Goal: Task Accomplishment & Management: Manage account settings

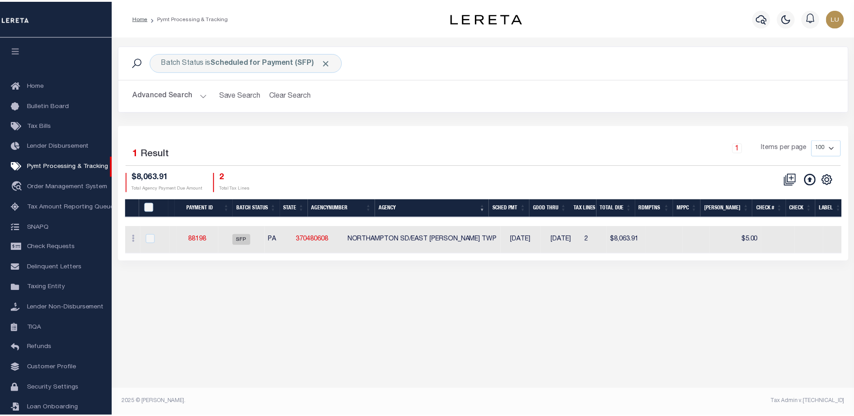
scroll to position [23, 0]
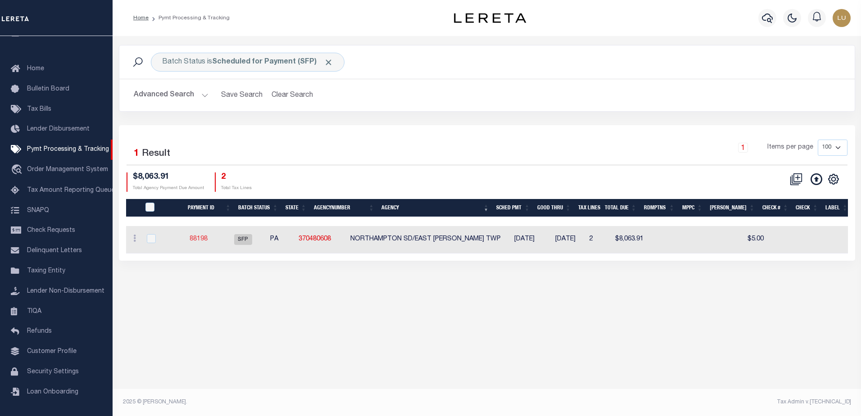
click at [208, 241] on link "88198" at bounding box center [199, 239] width 18 height 6
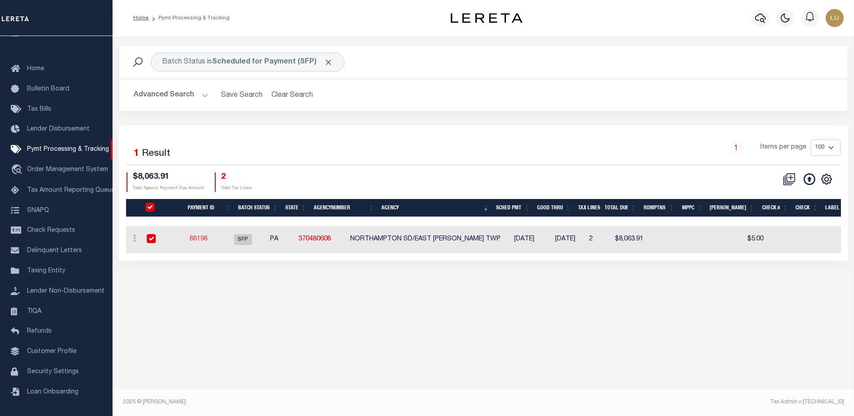
select select "SFP"
type input "[DATE]"
type input "Audria"
type input "KEYST"
select select "73"
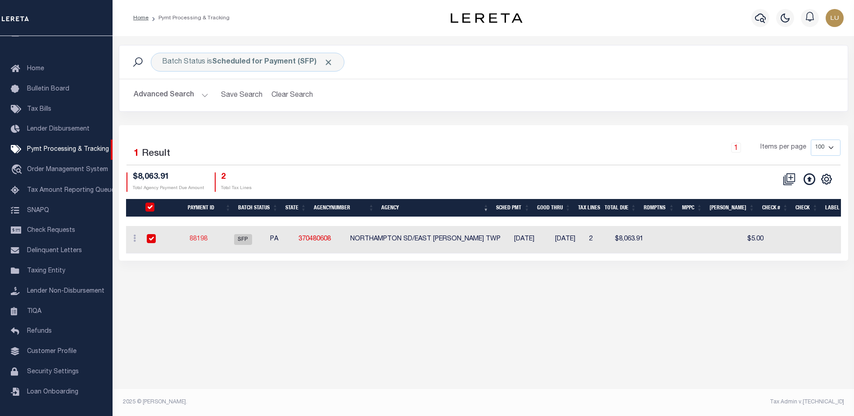
select select "1"
select select "60"
select select "44"
radio input "true"
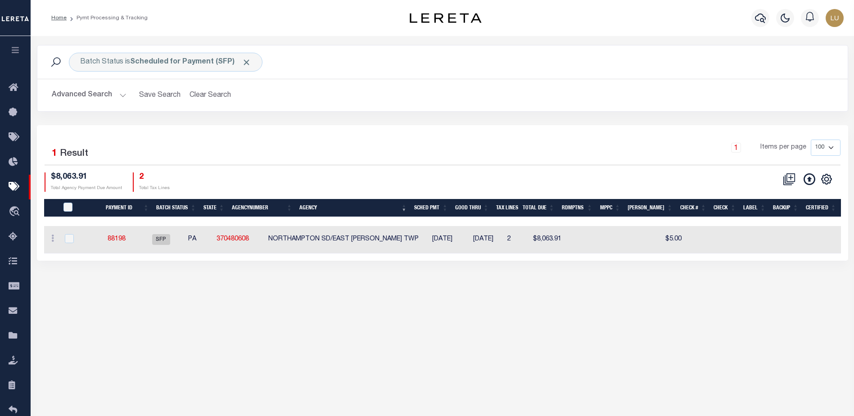
click at [122, 95] on button "Advanced Search" at bounding box center [89, 95] width 75 height 18
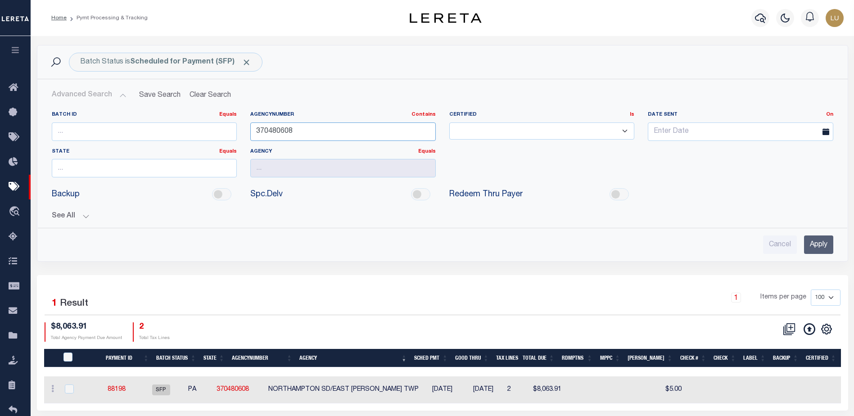
click at [321, 131] on input "370480608" at bounding box center [343, 131] width 186 height 18
click at [821, 243] on input "Apply" at bounding box center [818, 244] width 29 height 18
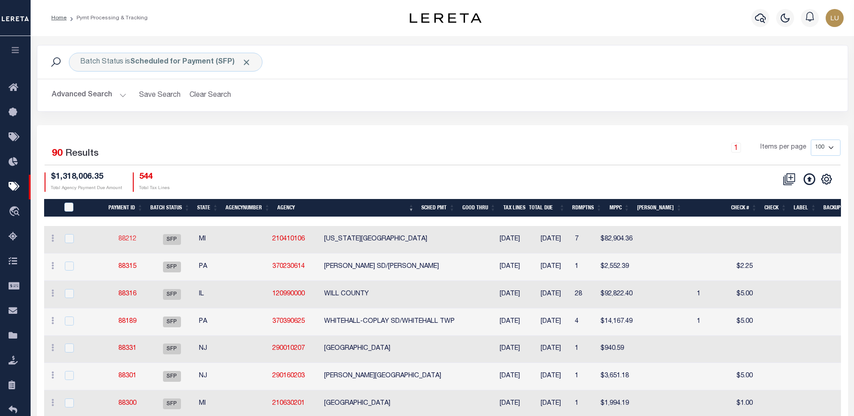
click at [129, 238] on link "88212" at bounding box center [127, 239] width 18 height 6
checkbox input "true"
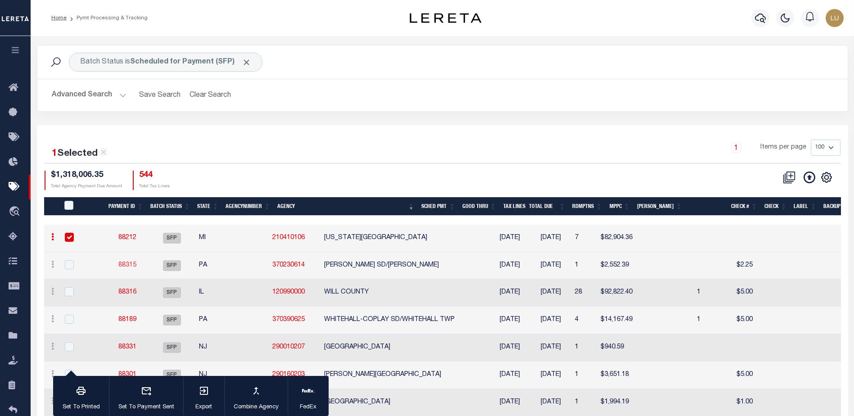
click at [122, 267] on link "88315" at bounding box center [127, 265] width 18 height 6
checkbox input "true"
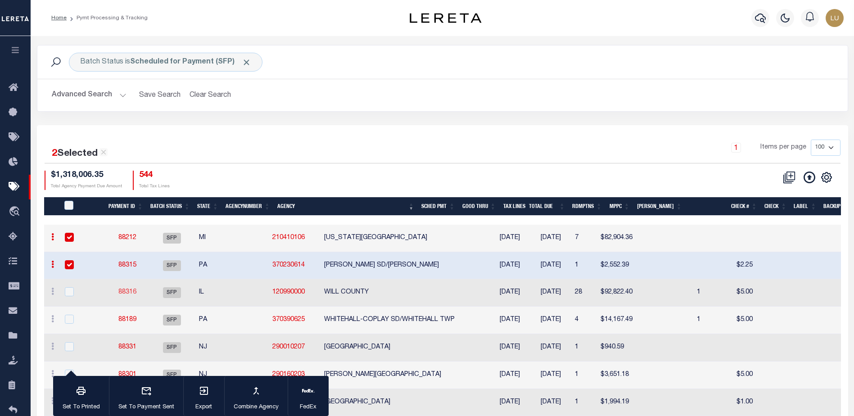
click at [127, 293] on link "88316" at bounding box center [127, 292] width 18 height 6
checkbox input "true"
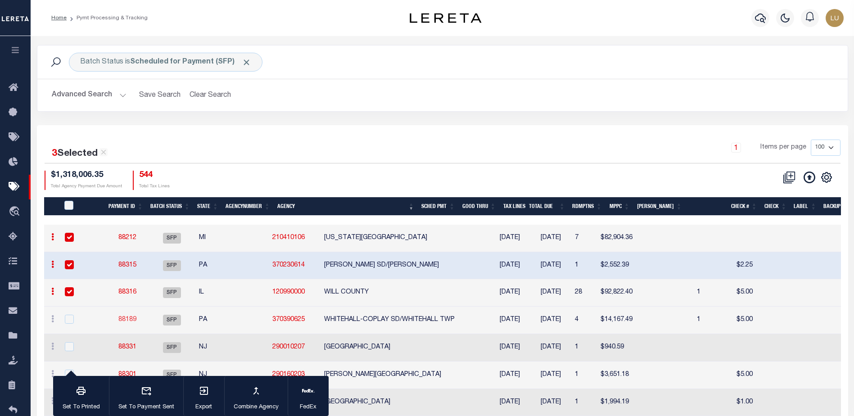
click at [127, 318] on link "88189" at bounding box center [127, 320] width 18 height 6
checkbox input "true"
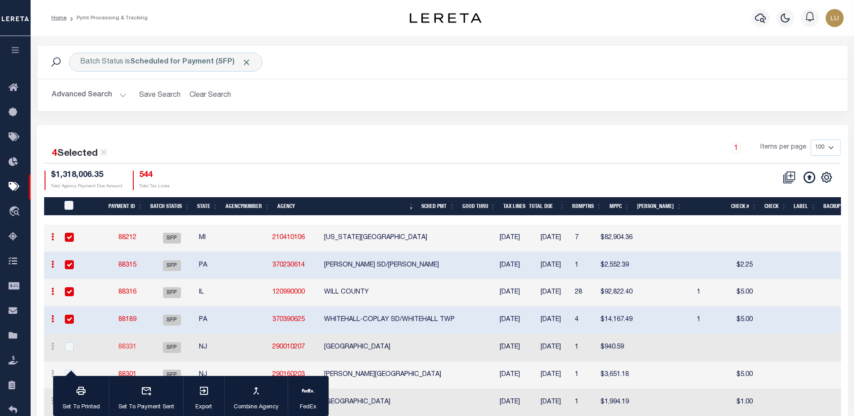
click at [126, 349] on link "88331" at bounding box center [127, 347] width 18 height 6
checkbox input "true"
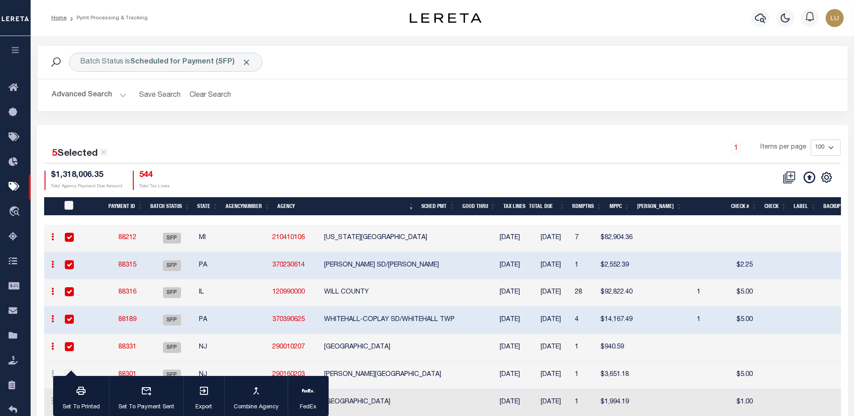
click at [68, 205] on input "PayeePmtBatchStatus" at bounding box center [68, 205] width 9 height 9
checkbox input "true"
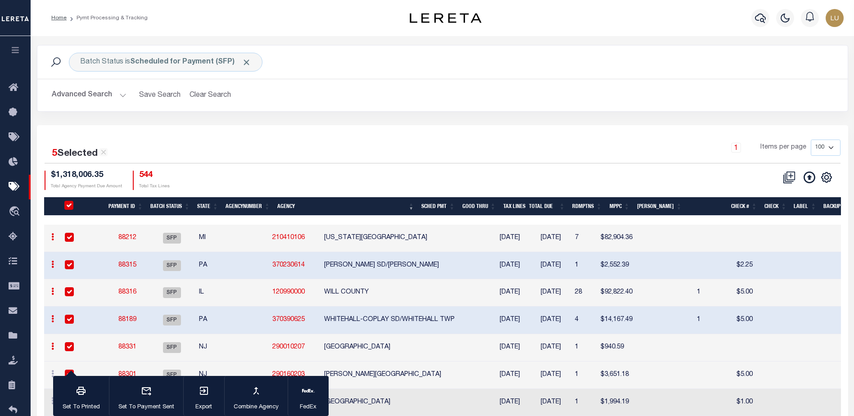
checkbox input "true"
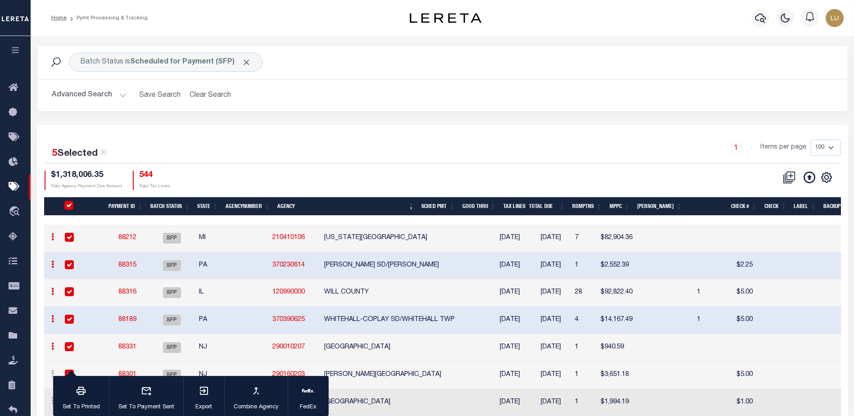
checkbox input "true"
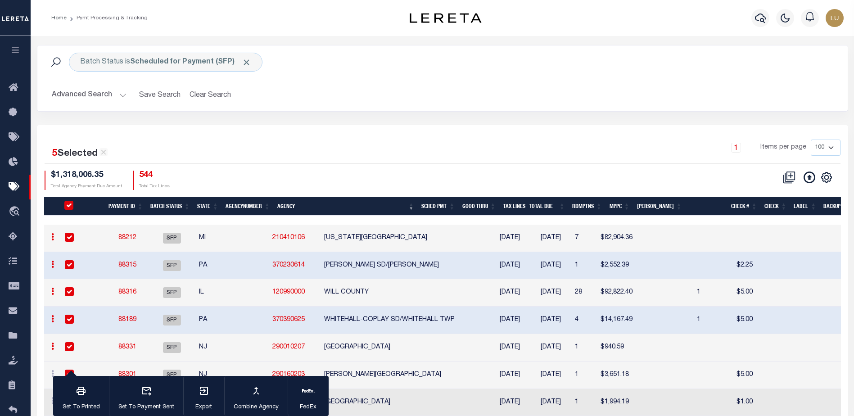
checkbox input "true"
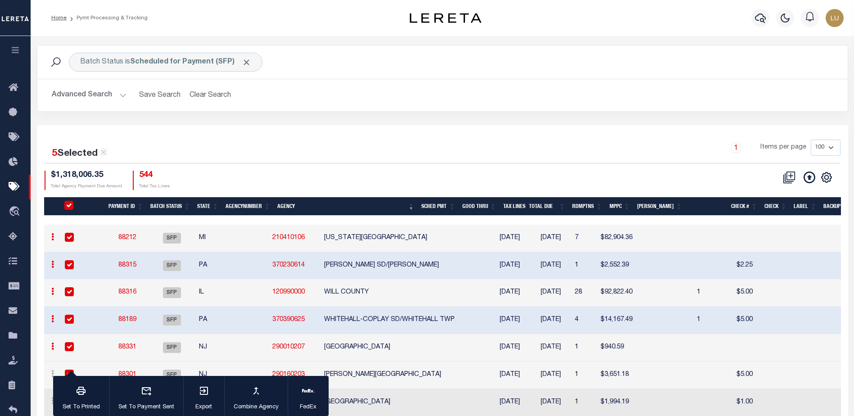
checkbox input "true"
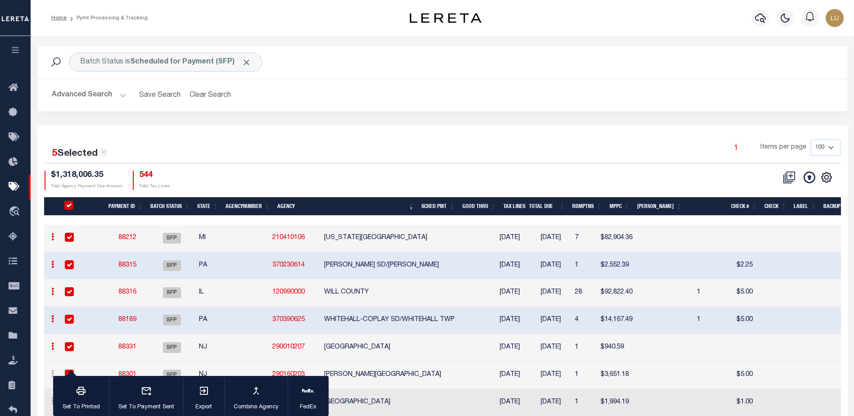
checkbox input "true"
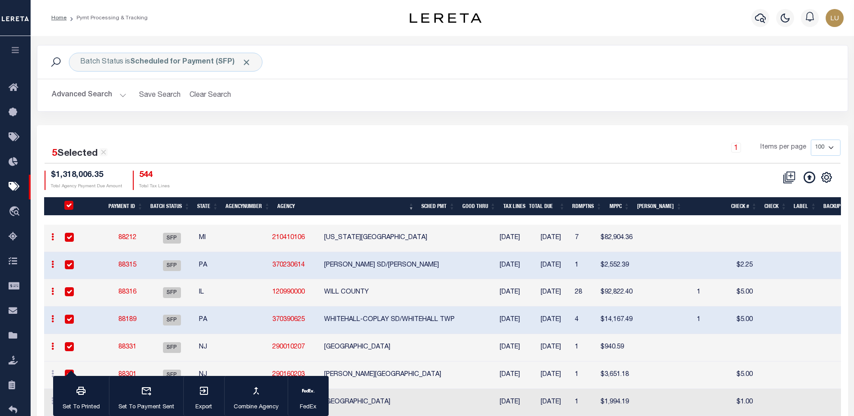
checkbox input "true"
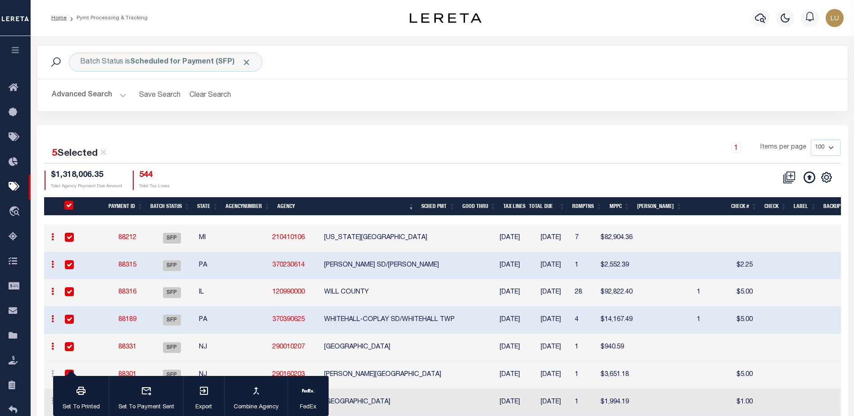
checkbox input "true"
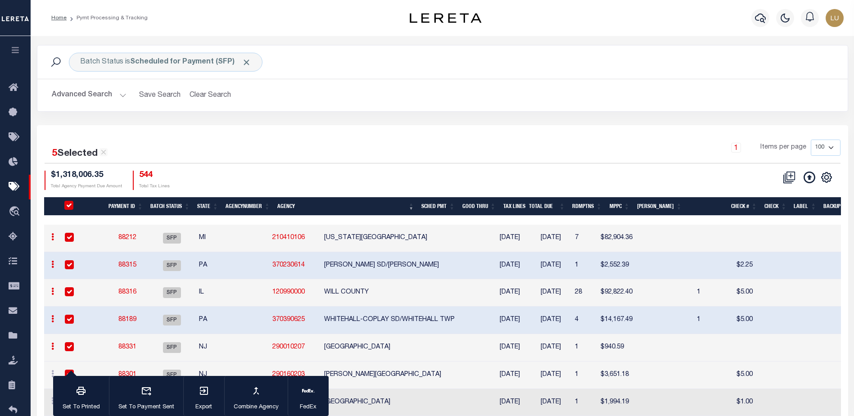
checkbox input "true"
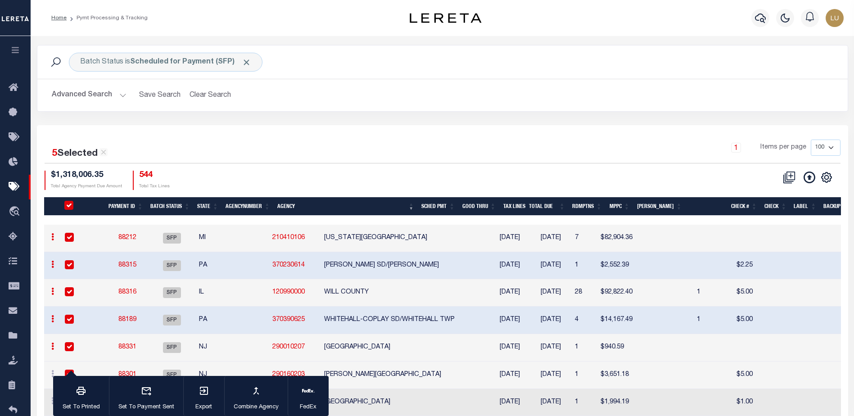
checkbox input "true"
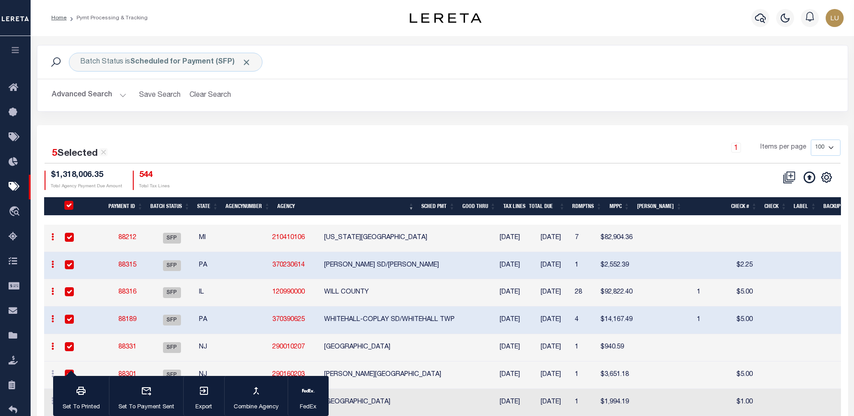
checkbox input "true"
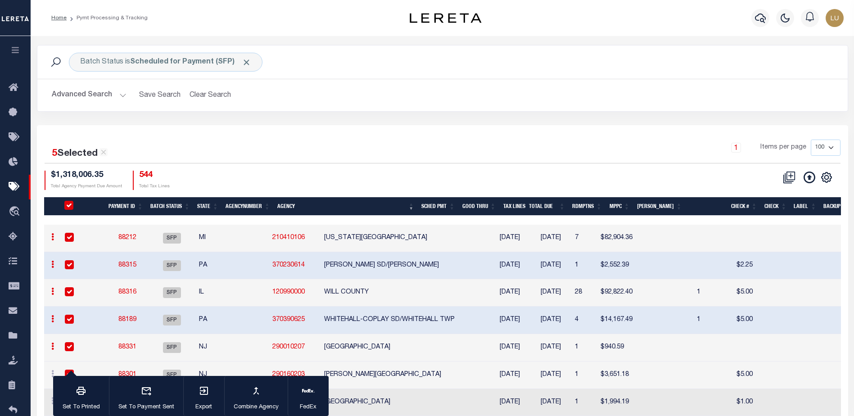
checkbox input "true"
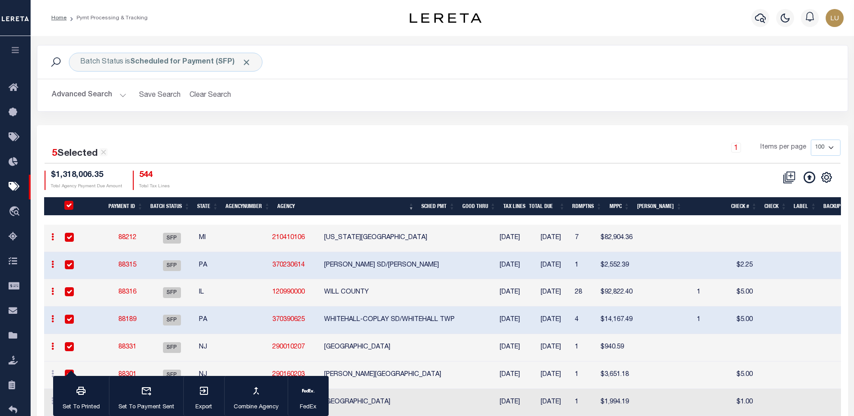
checkbox input "true"
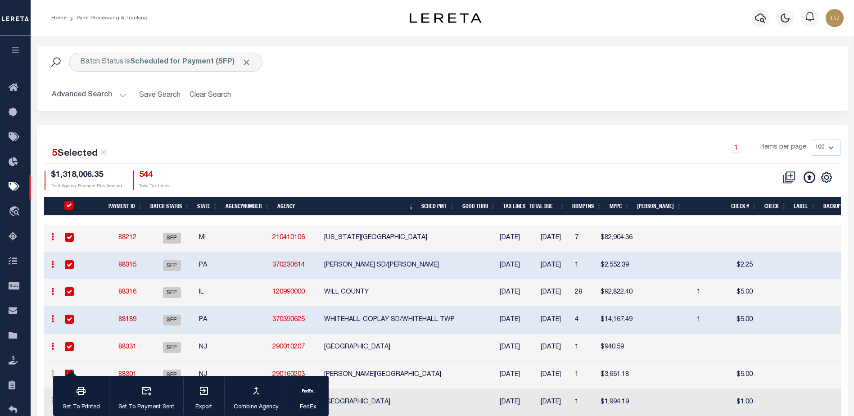
checkbox input "true"
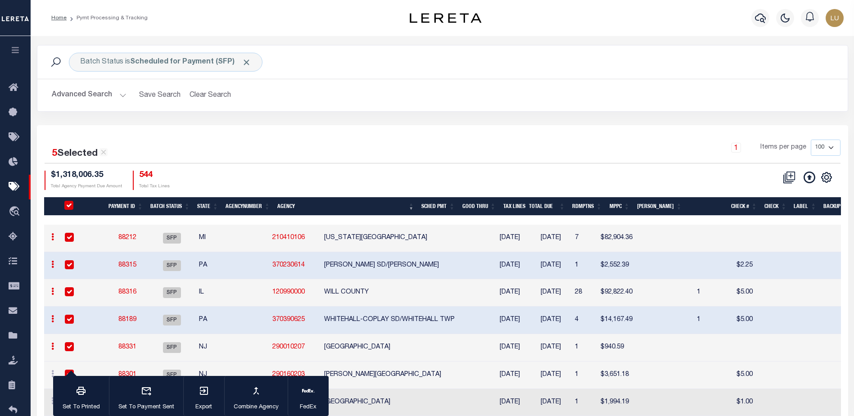
checkbox input "true"
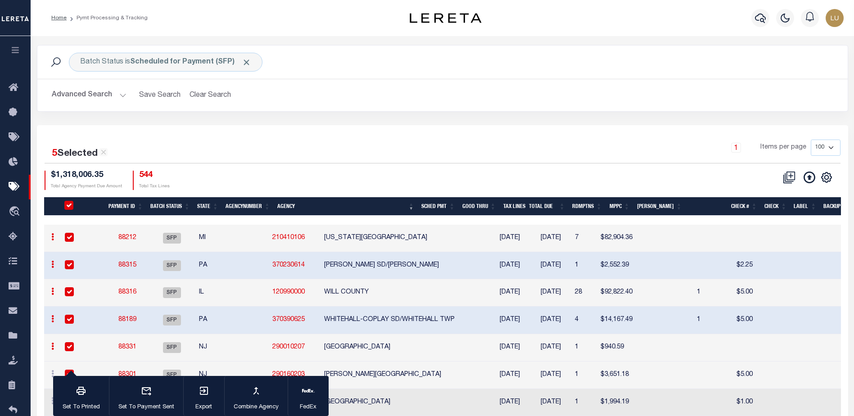
checkbox input "true"
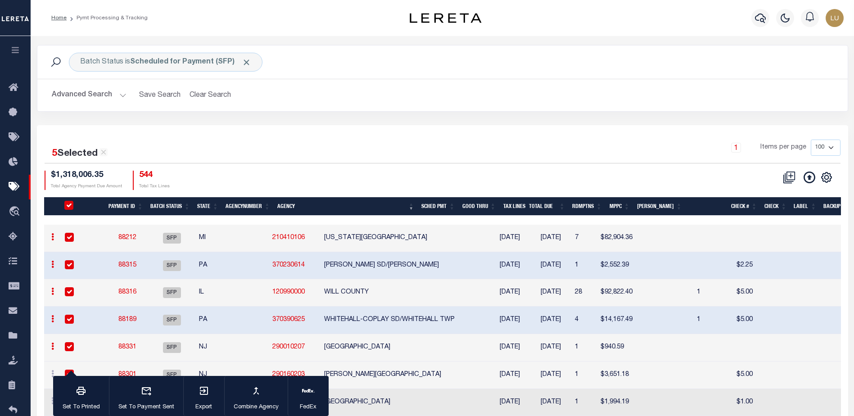
checkbox input "true"
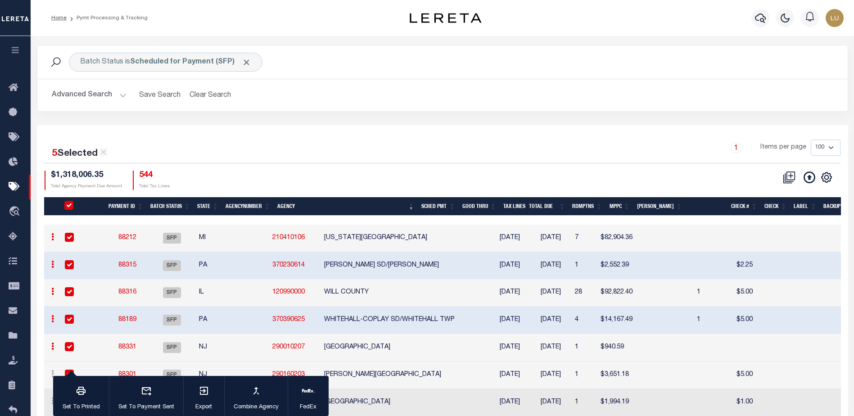
checkbox input "true"
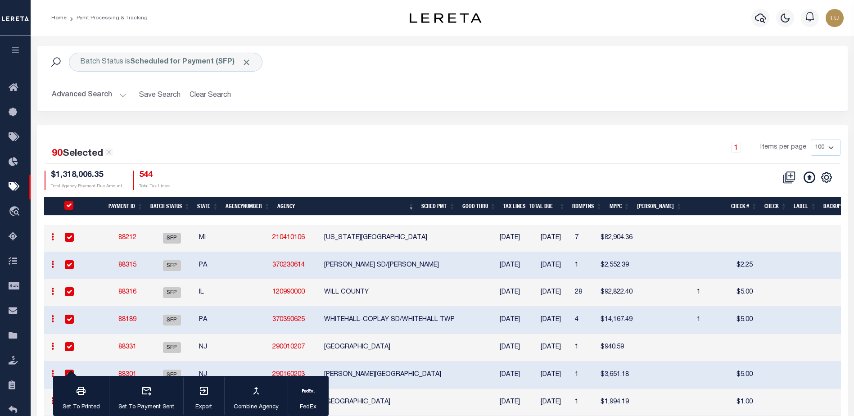
click at [69, 205] on input "PayeePmtBatchStatus" at bounding box center [68, 205] width 9 height 9
checkbox input "false"
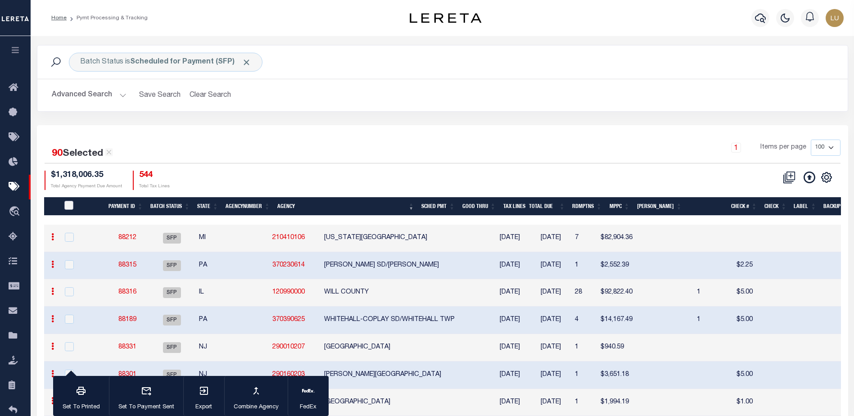
checkbox input "false"
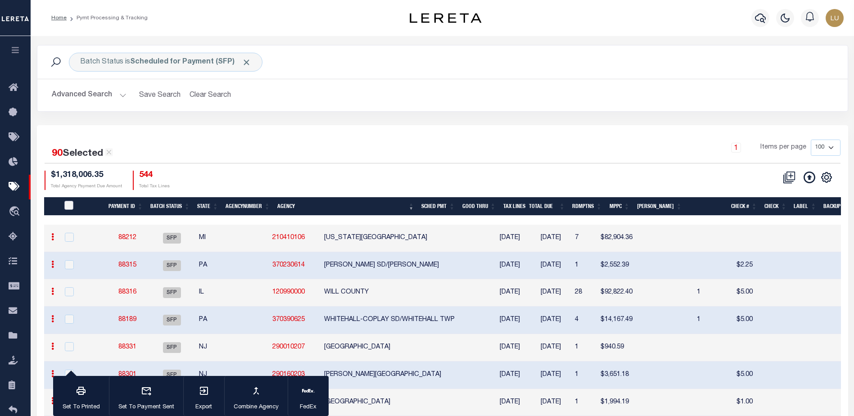
checkbox input "false"
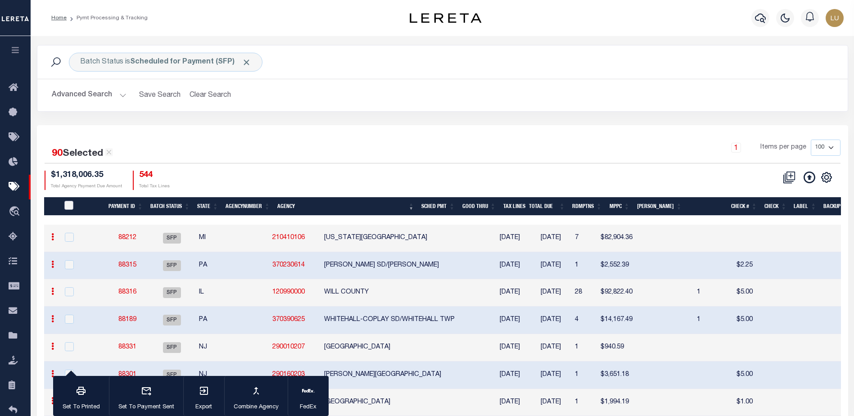
checkbox input "false"
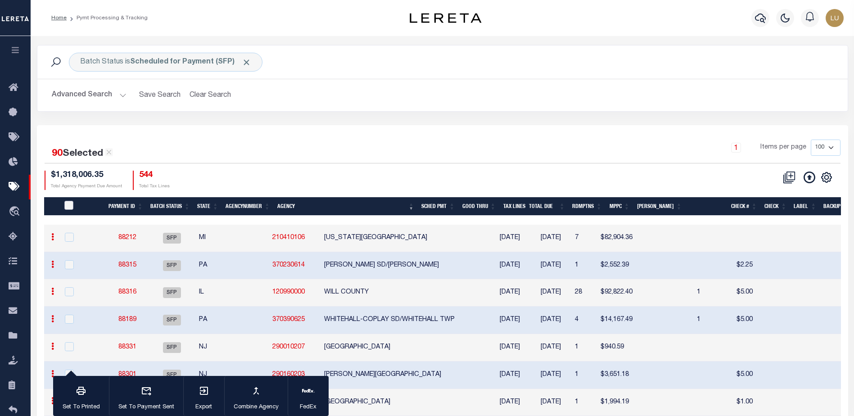
checkbox input "false"
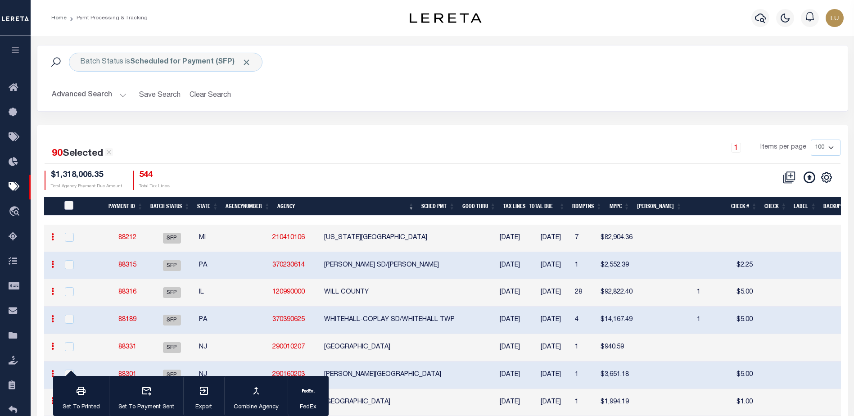
checkbox input "false"
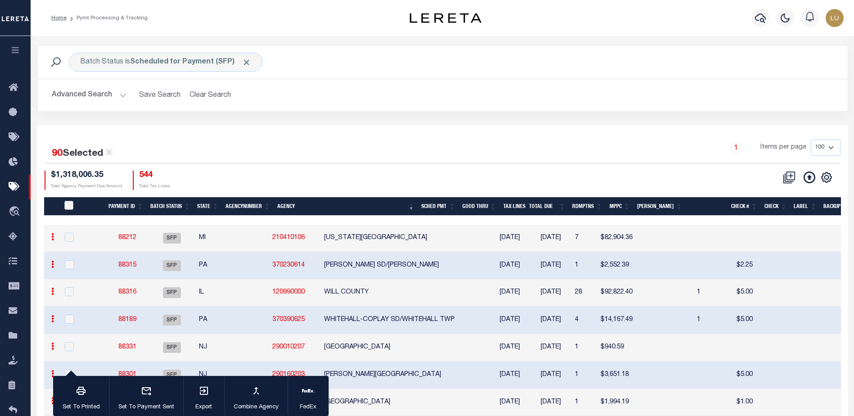
checkbox input "false"
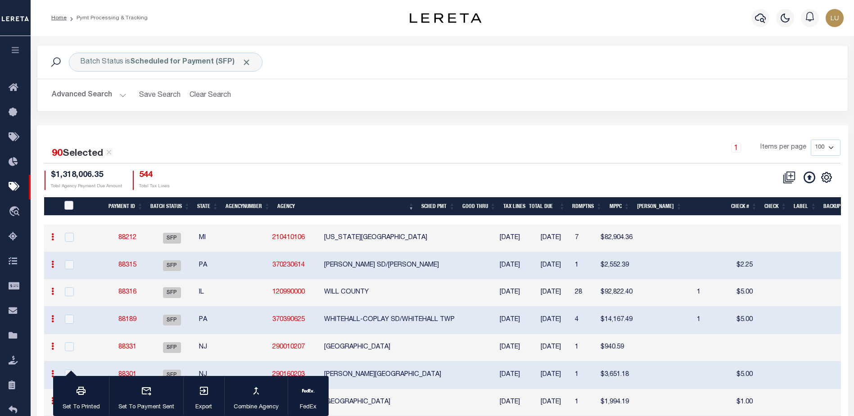
checkbox input "false"
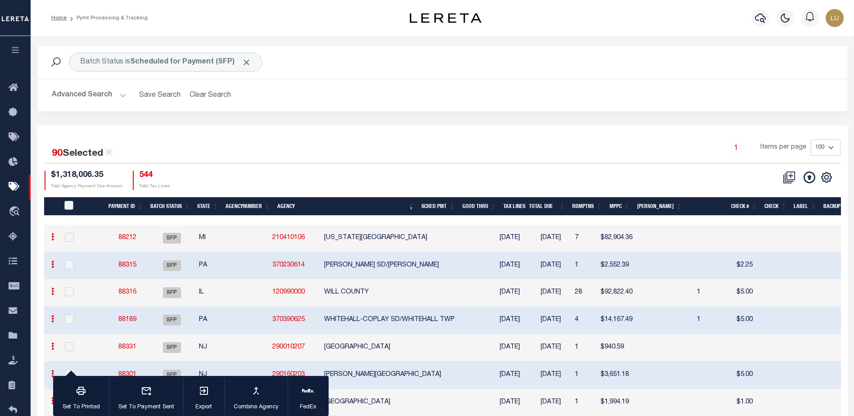
checkbox input "false"
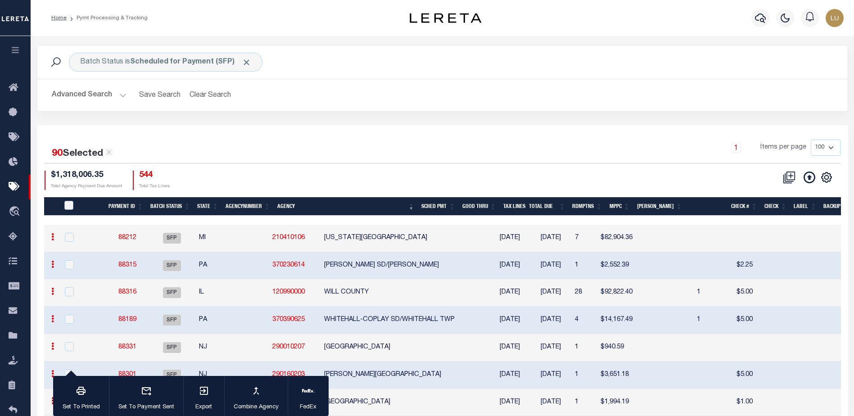
checkbox input "false"
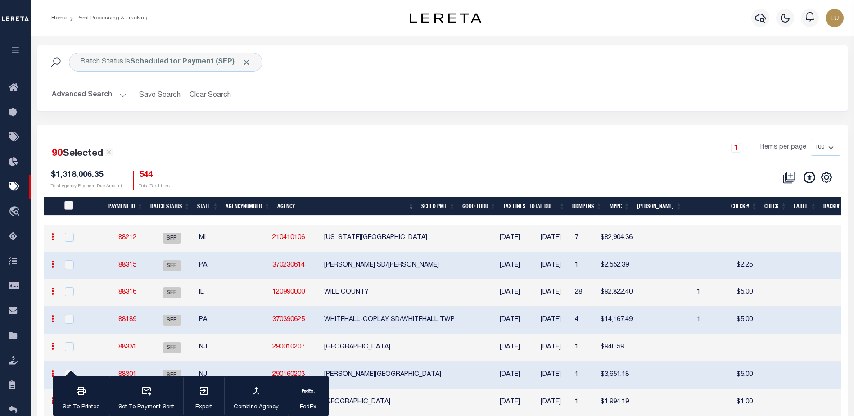
checkbox input "false"
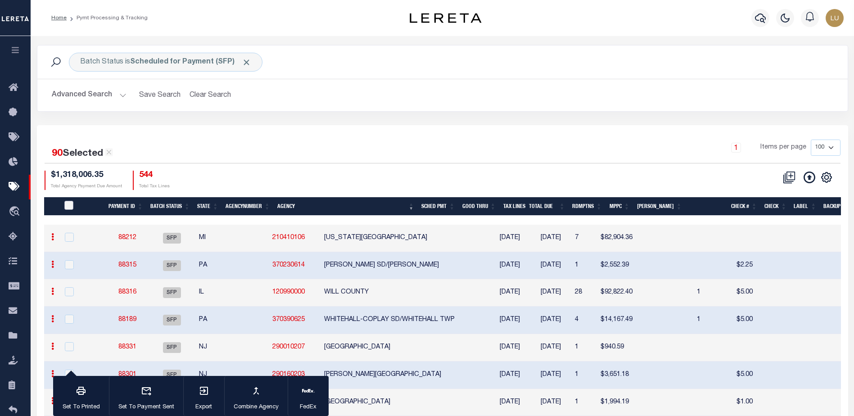
checkbox input "false"
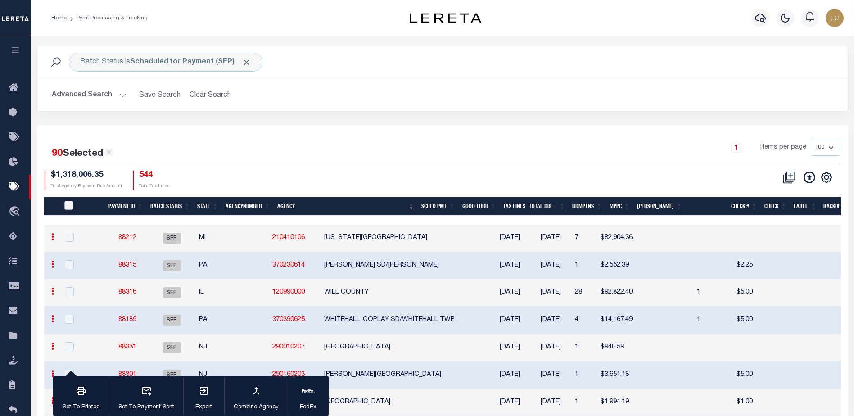
checkbox input "false"
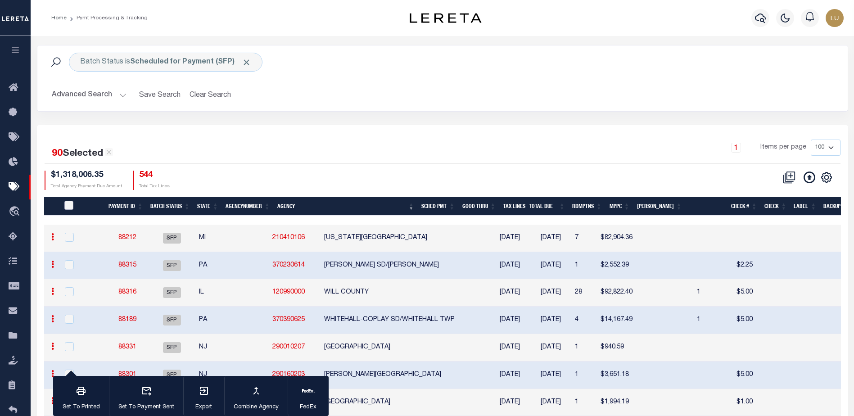
checkbox input "false"
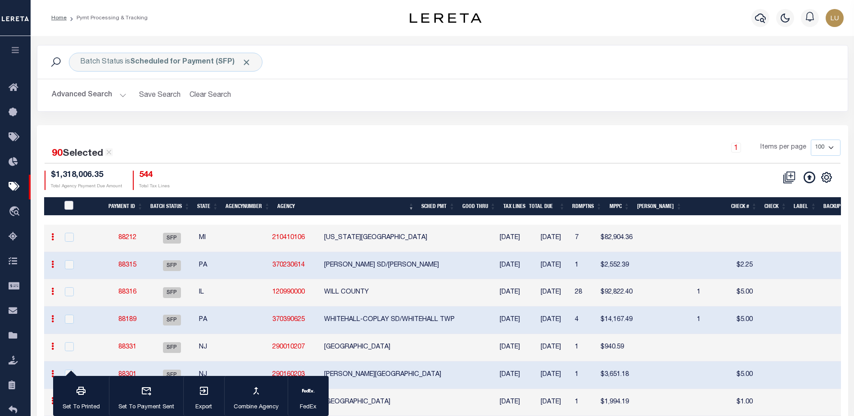
checkbox input "false"
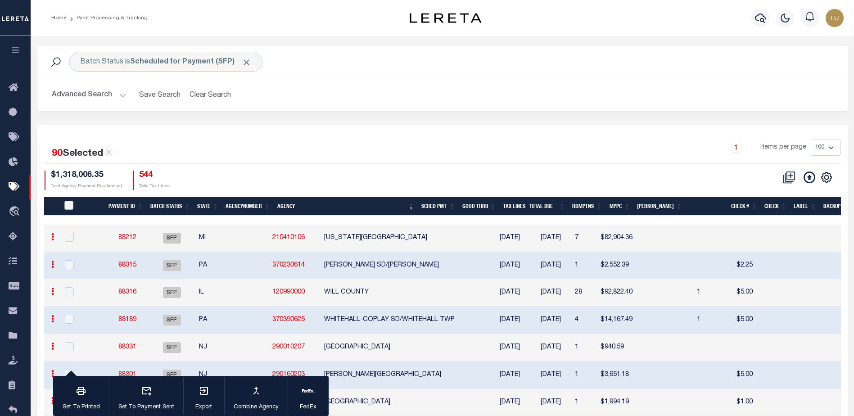
checkbox input "false"
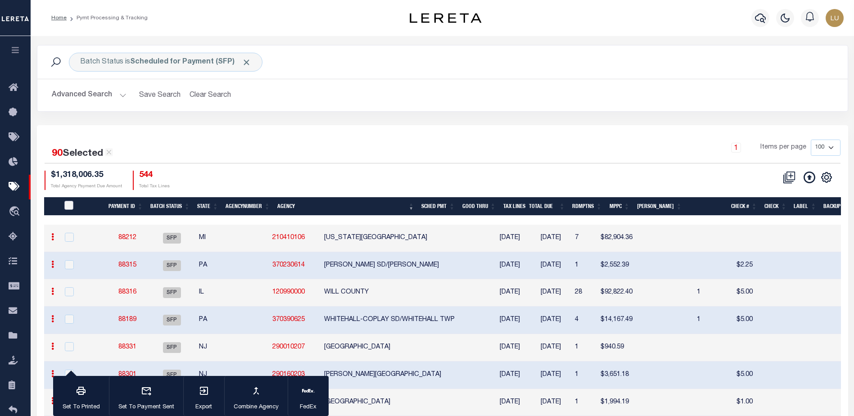
checkbox input "false"
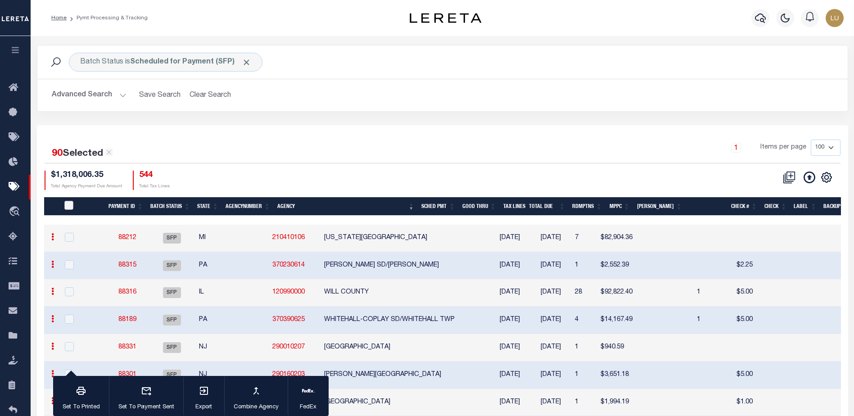
checkbox input "false"
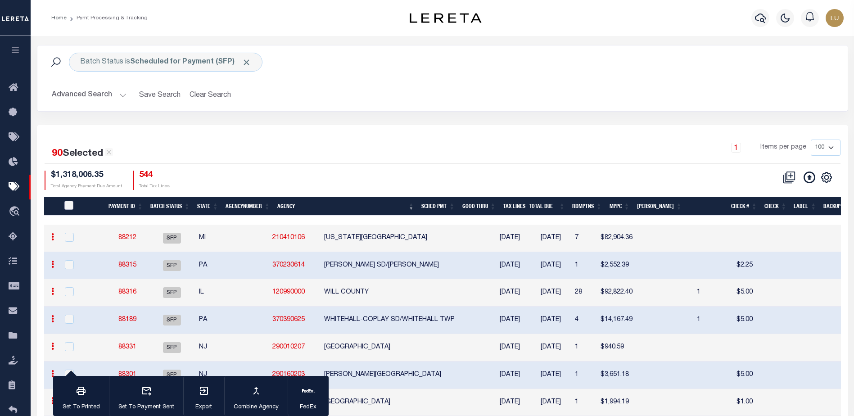
checkbox input "false"
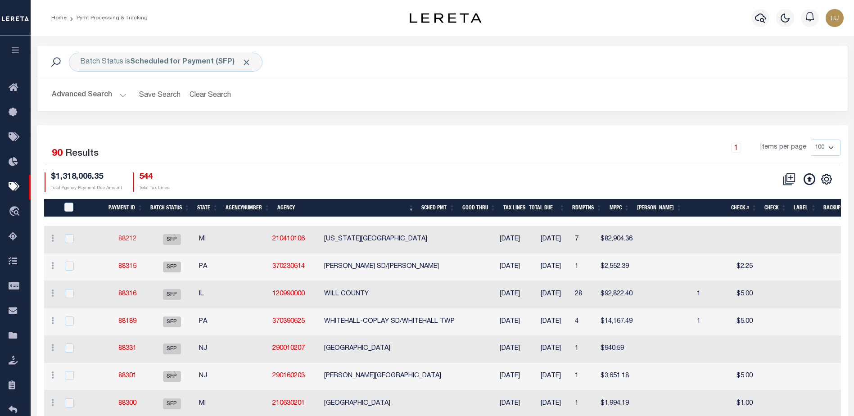
click at [126, 238] on link "88212" at bounding box center [127, 239] width 18 height 6
checkbox input "true"
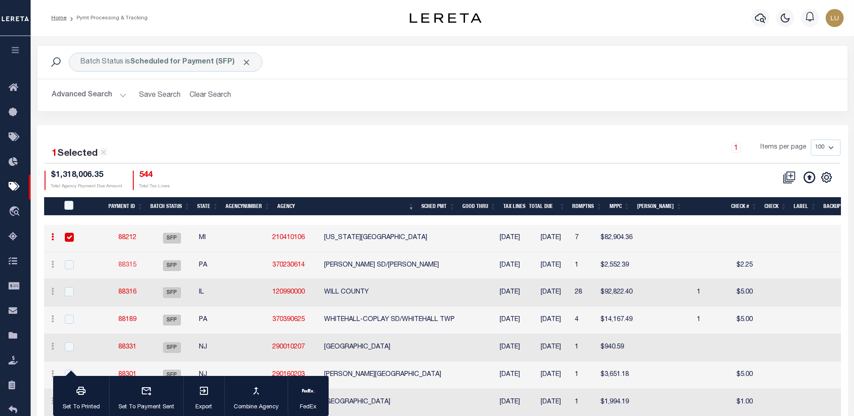
click at [130, 263] on link "88315" at bounding box center [127, 265] width 18 height 6
checkbox input "true"
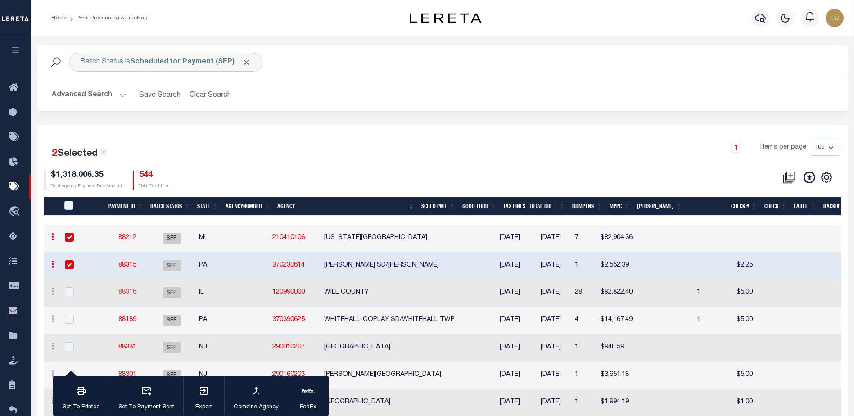
click at [121, 290] on link "88316" at bounding box center [127, 292] width 18 height 6
checkbox input "true"
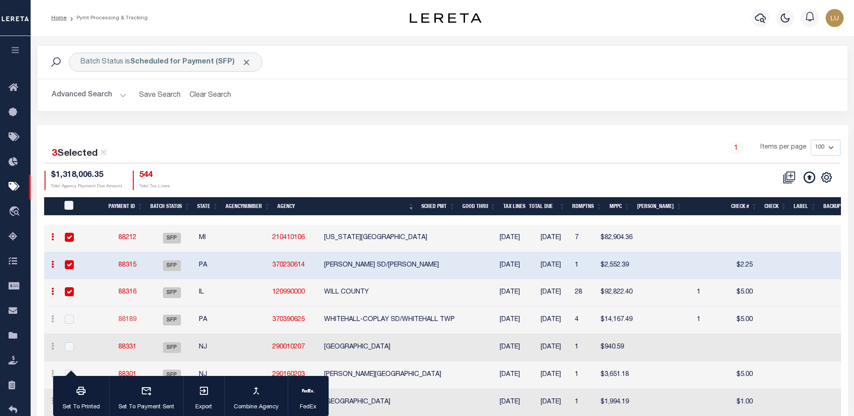
click at [122, 319] on link "88189" at bounding box center [127, 320] width 18 height 6
checkbox input "true"
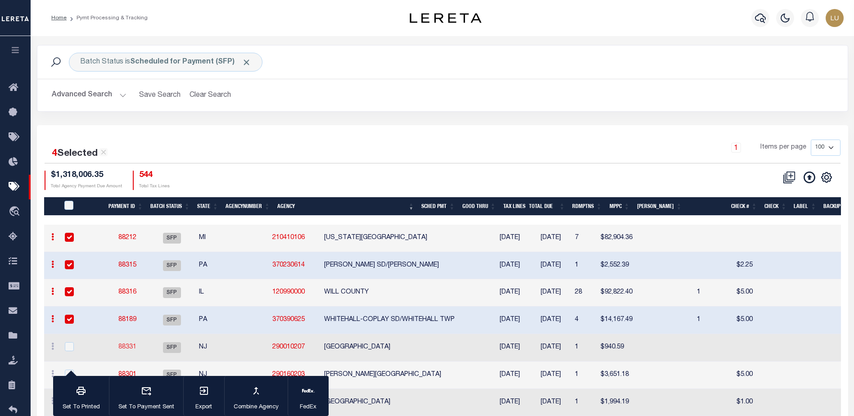
click at [127, 348] on link "88331" at bounding box center [127, 347] width 18 height 6
checkbox input "true"
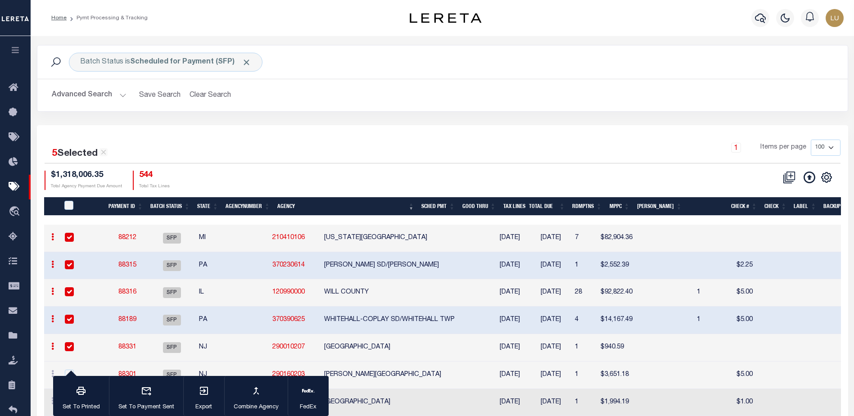
click at [117, 91] on button "Advanced Search" at bounding box center [89, 95] width 75 height 18
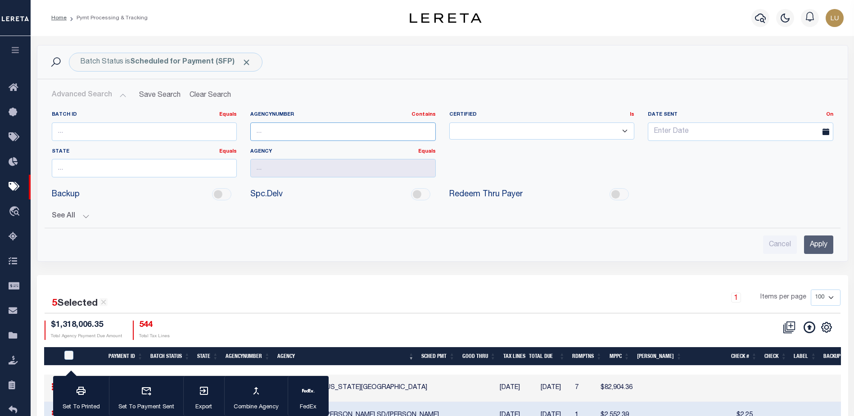
drag, startPoint x: 344, startPoint y: 125, endPoint x: 349, endPoint y: 125, distance: 5.4
click at [344, 125] on input "text" at bounding box center [343, 131] width 186 height 18
paste input "370480608"
type input "370480608"
click at [822, 242] on input "Apply" at bounding box center [818, 244] width 29 height 18
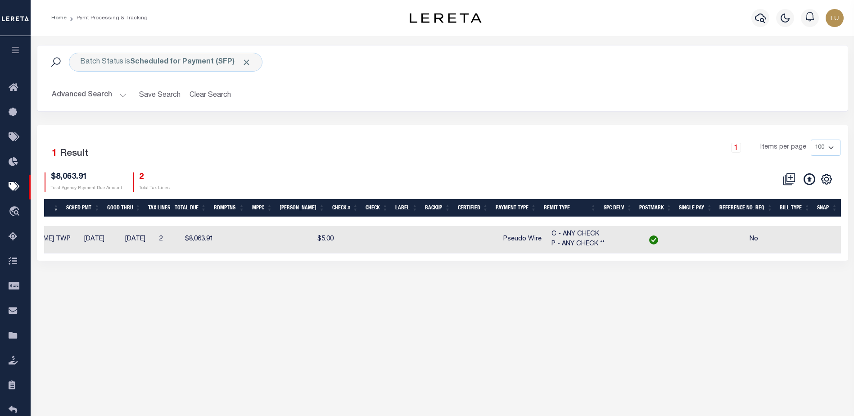
scroll to position [0, 389]
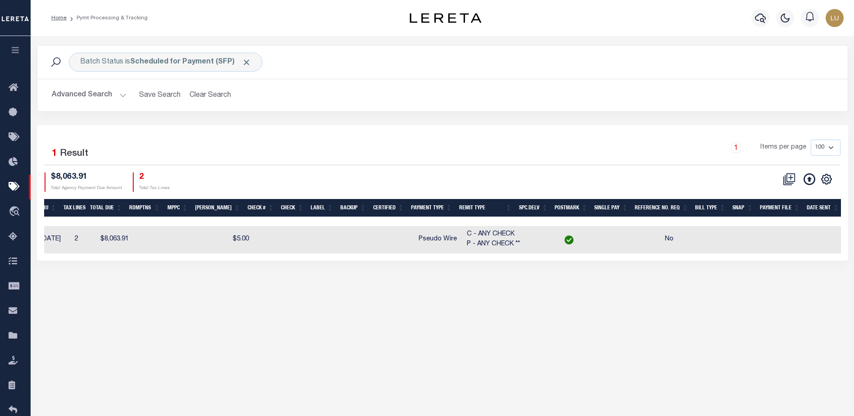
drag, startPoint x: 660, startPoint y: 238, endPoint x: 676, endPoint y: 240, distance: 16.3
click at [675, 240] on td "No" at bounding box center [669, 239] width 60 height 27
checkbox input "true"
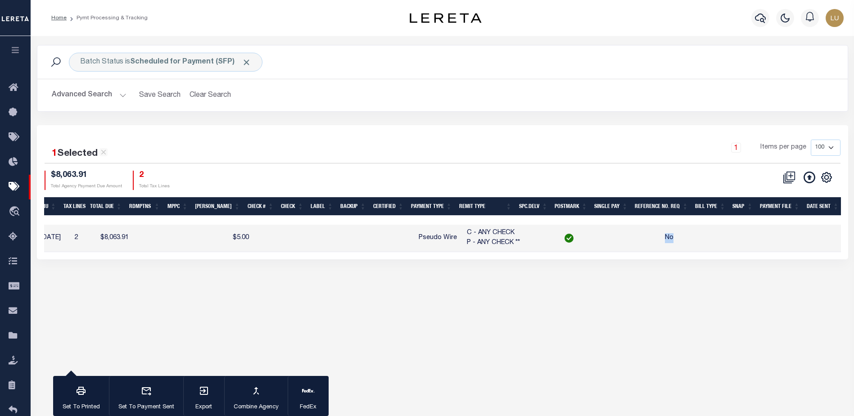
drag, startPoint x: 666, startPoint y: 236, endPoint x: 678, endPoint y: 238, distance: 12.3
click at [678, 238] on td "No" at bounding box center [669, 238] width 60 height 27
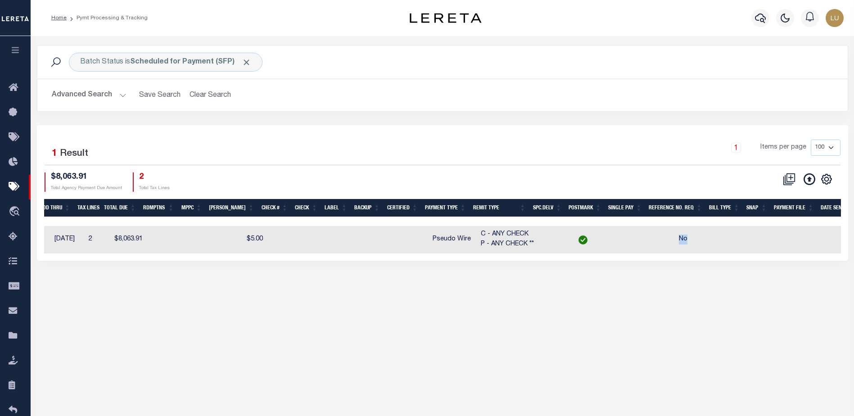
scroll to position [0, 424]
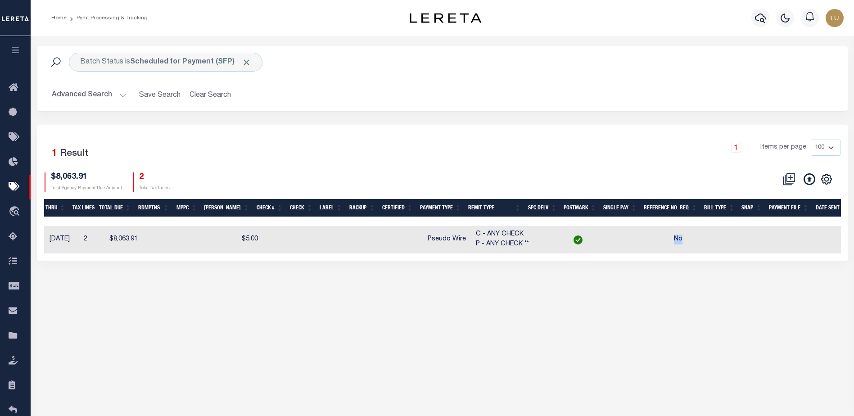
click at [670, 235] on td "No" at bounding box center [678, 239] width 60 height 27
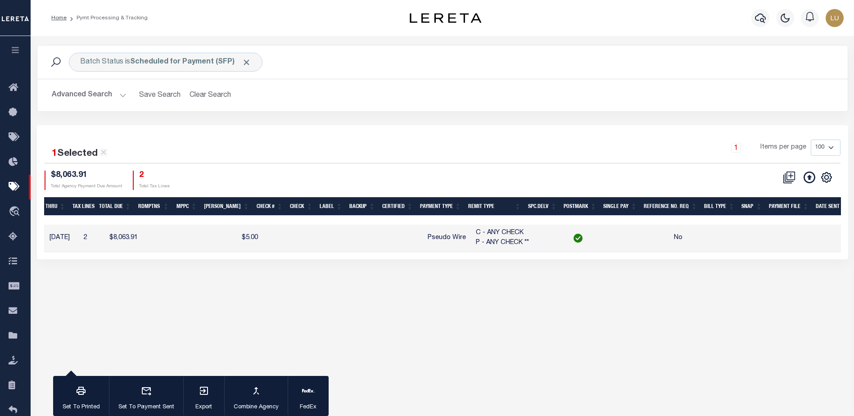
click at [670, 235] on td "No" at bounding box center [678, 238] width 60 height 27
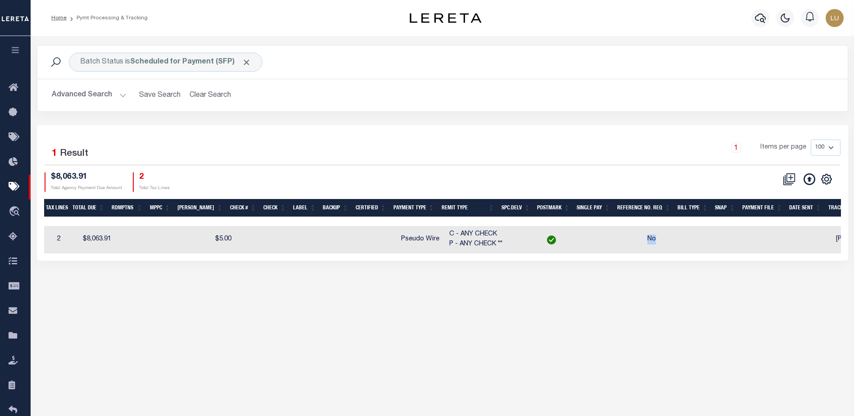
scroll to position [0, 466]
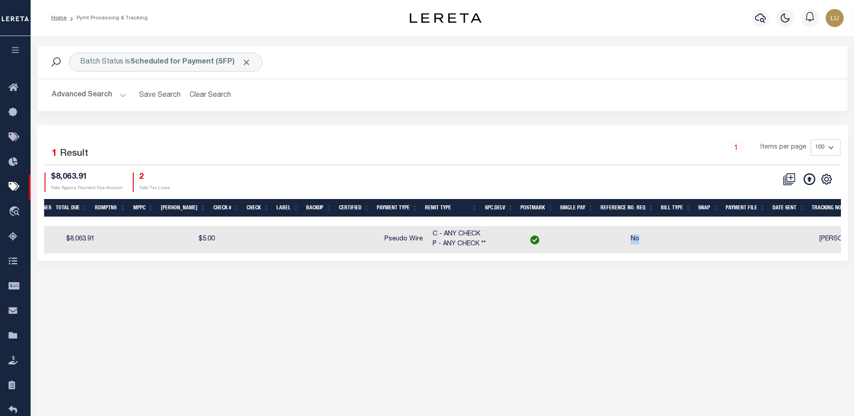
click at [666, 288] on div "Batch Status is Scheduled for Payment (SFP) Search Advanced Search Save Search …" at bounding box center [443, 162] width 824 height 252
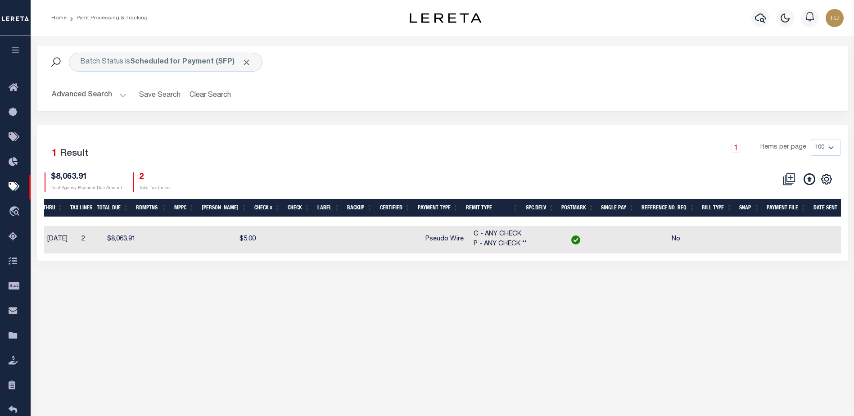
scroll to position [0, 438]
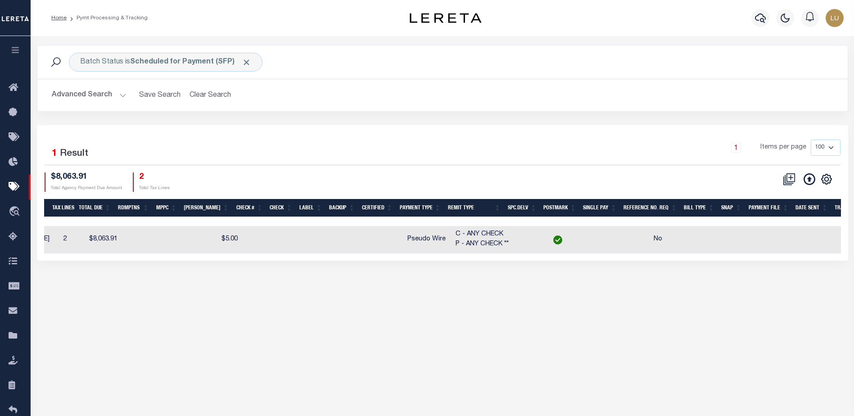
click at [20, 54] on icon "button" at bounding box center [15, 50] width 10 height 8
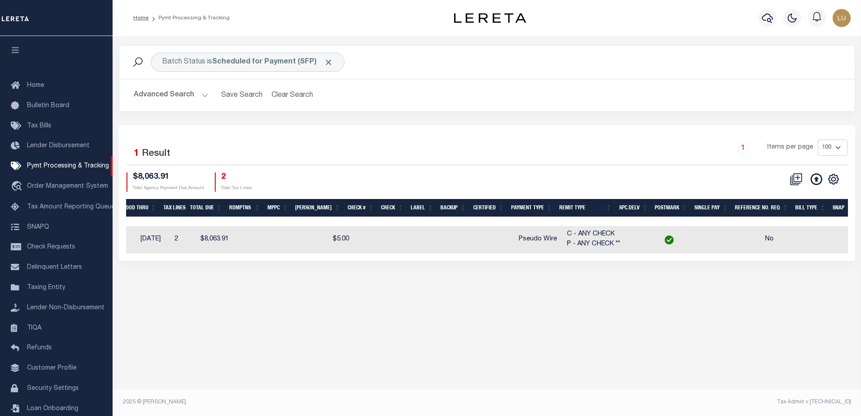
scroll to position [0, 411]
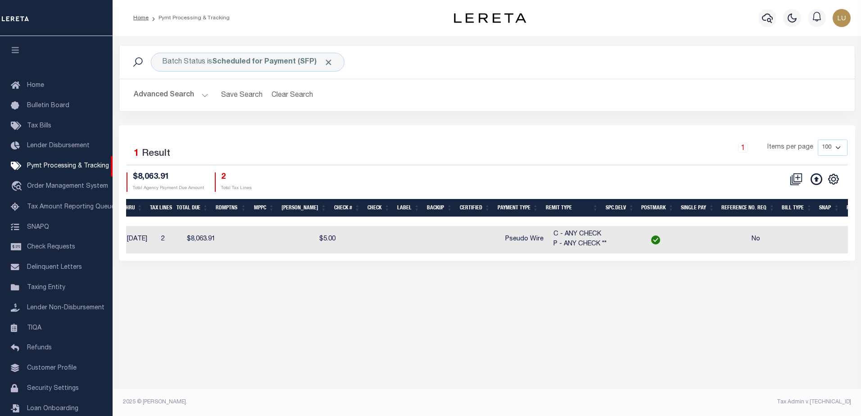
click at [204, 94] on button "Advanced Search" at bounding box center [171, 95] width 75 height 18
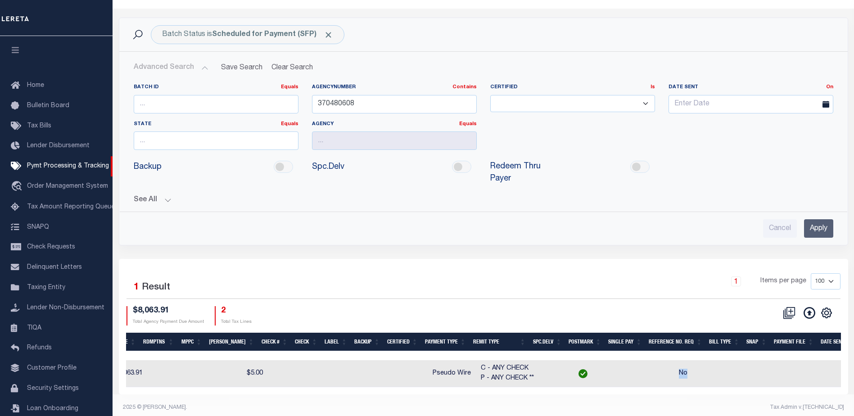
drag, startPoint x: 671, startPoint y: 361, endPoint x: 693, endPoint y: 362, distance: 21.6
click at [693, 362] on td "No" at bounding box center [683, 373] width 60 height 27
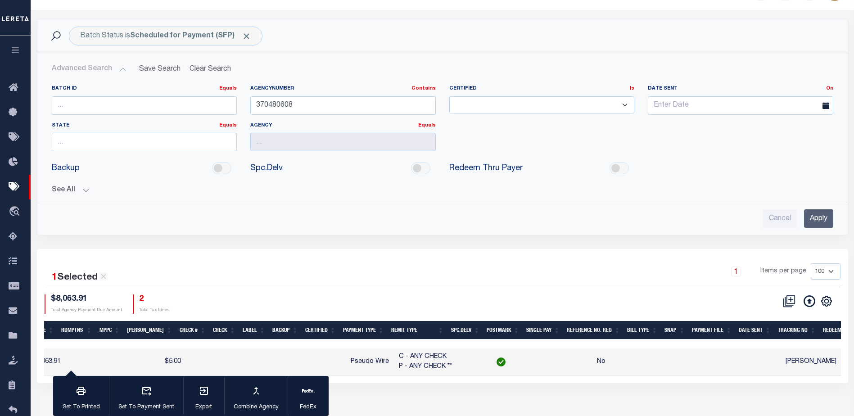
click at [665, 404] on div "Batch Status is Scheduled for Payment (SFP) Search Advanced Search Save Search …" at bounding box center [443, 210] width 824 height 400
click at [701, 64] on h2 "Advanced Search Save Search Clear Search PayeeSearchTable_dynamictable_____Defa…" at bounding box center [443, 69] width 796 height 18
click at [278, 102] on input "370480608" at bounding box center [343, 105] width 186 height 18
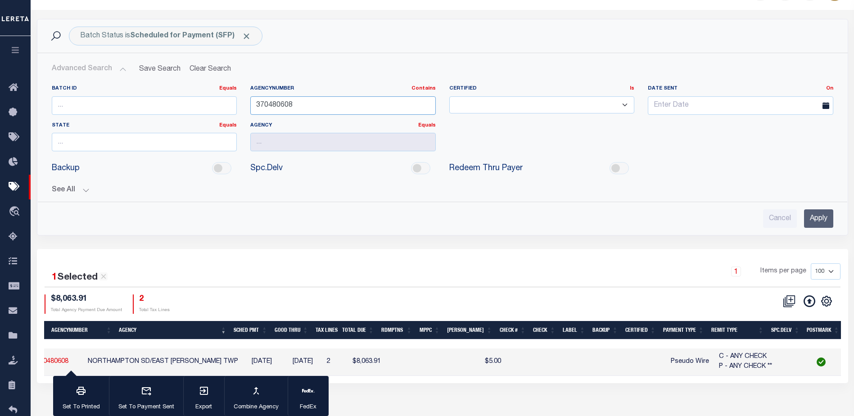
scroll to position [0, 16]
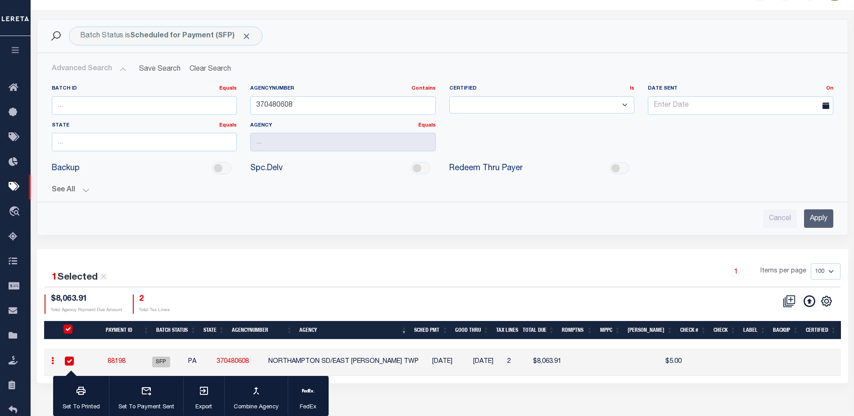
click at [372, 401] on div "Batch Status is Scheduled for Payment (SFP) Search Advanced Search Save Search …" at bounding box center [443, 210] width 824 height 400
click at [270, 103] on input "370480608" at bounding box center [343, 105] width 186 height 18
click at [821, 218] on input "Apply" at bounding box center [818, 218] width 29 height 18
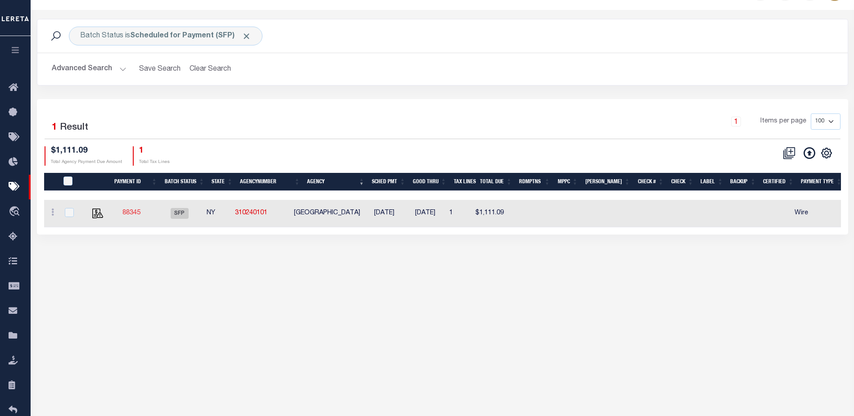
click at [135, 215] on link "88345" at bounding box center [131, 213] width 18 height 6
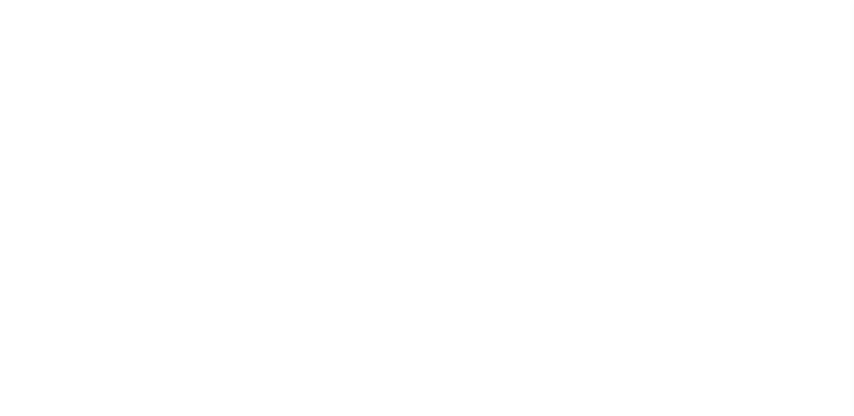
select select "SFP"
select select "70"
select select "44"
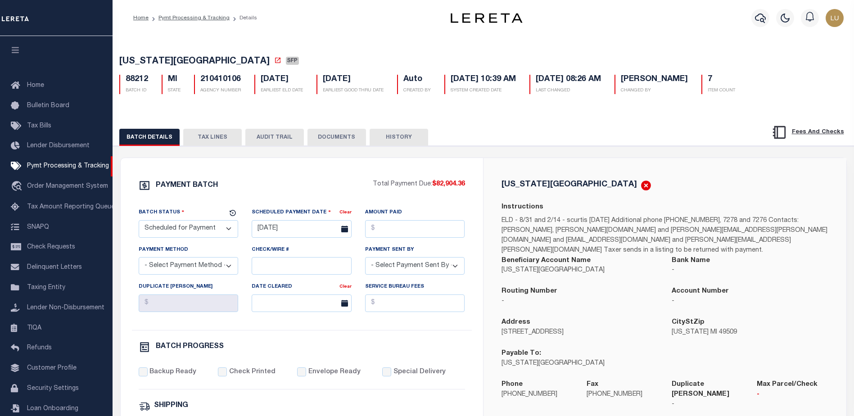
scroll to position [23, 0]
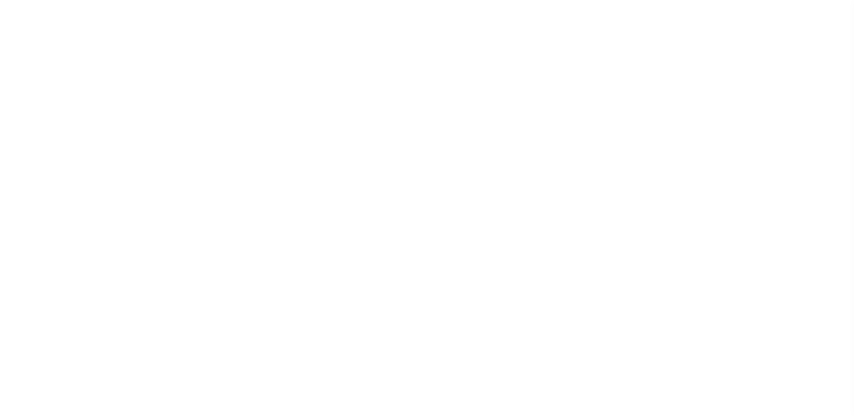
select select "SFP"
select select "70"
select select "1"
select select "60"
select select "44"
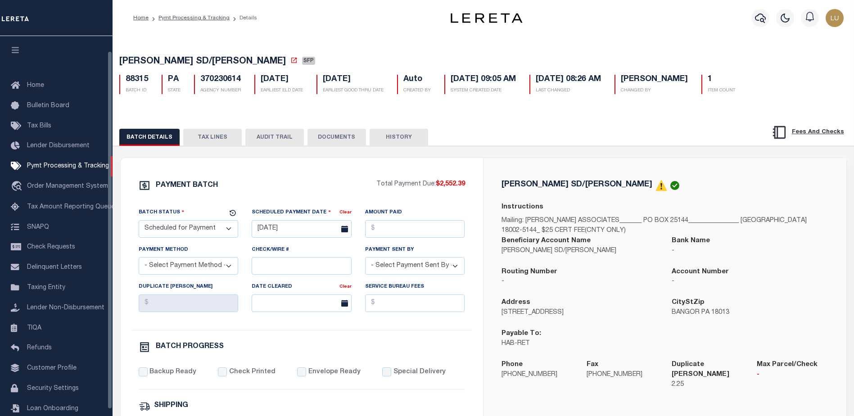
scroll to position [16, 0]
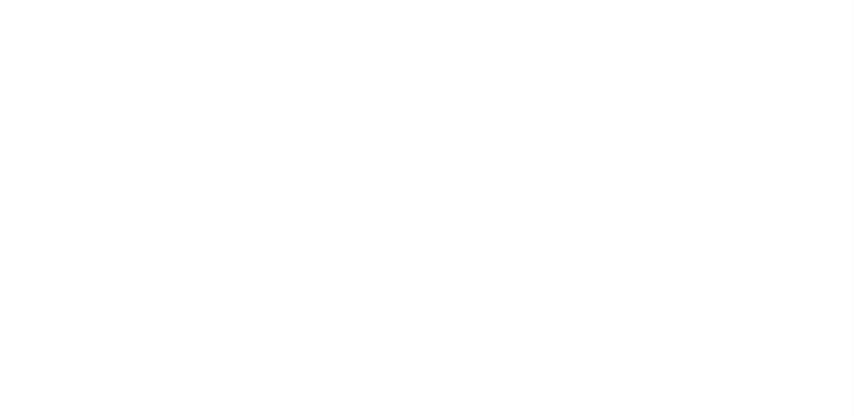
select select "SFP"
select select "36"
select select "72"
select select "60"
select select "44"
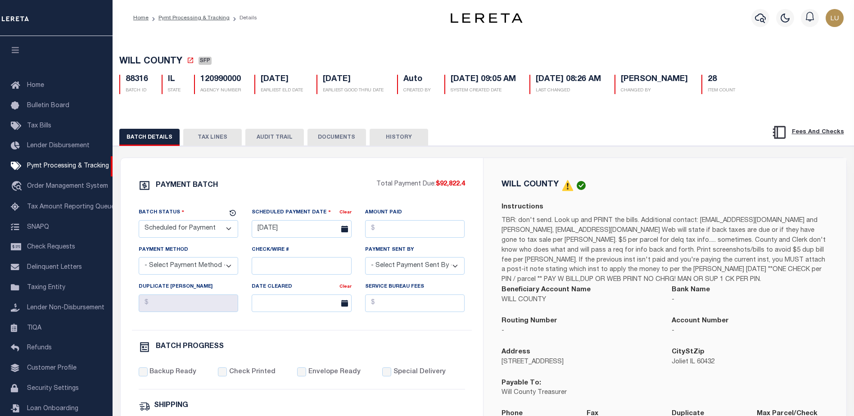
scroll to position [23, 0]
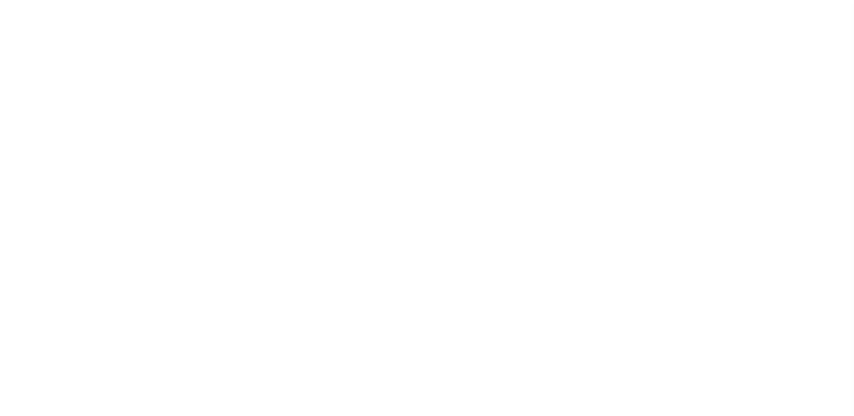
select select "SFP"
select select "73"
select select "1"
select select "39"
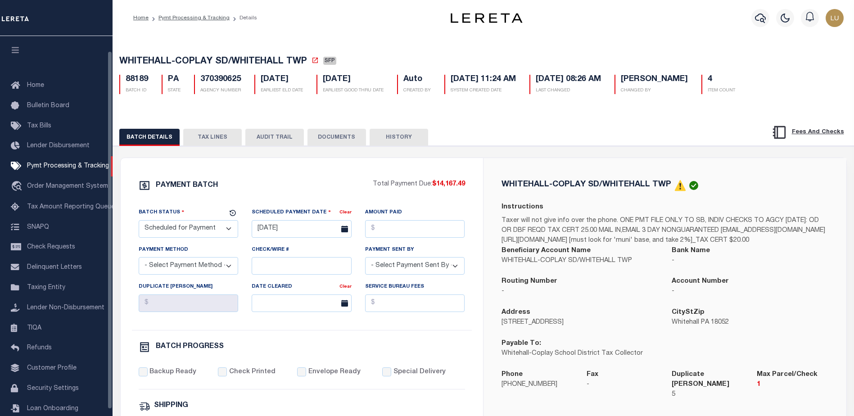
scroll to position [16, 0]
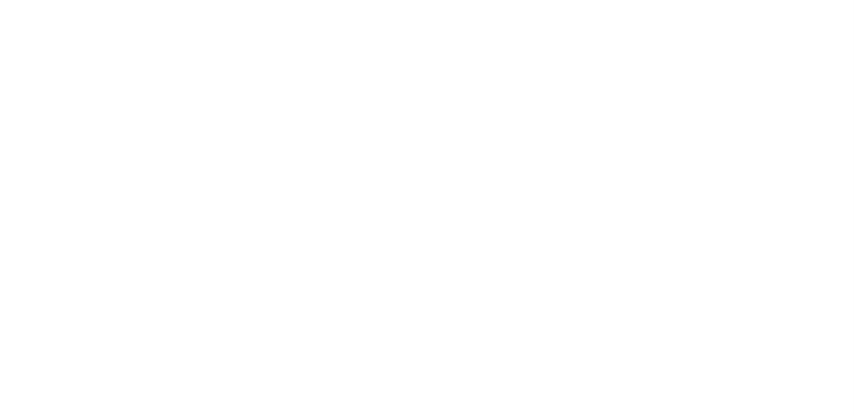
select select "SFP"
select select "72"
select select "1"
select select "44"
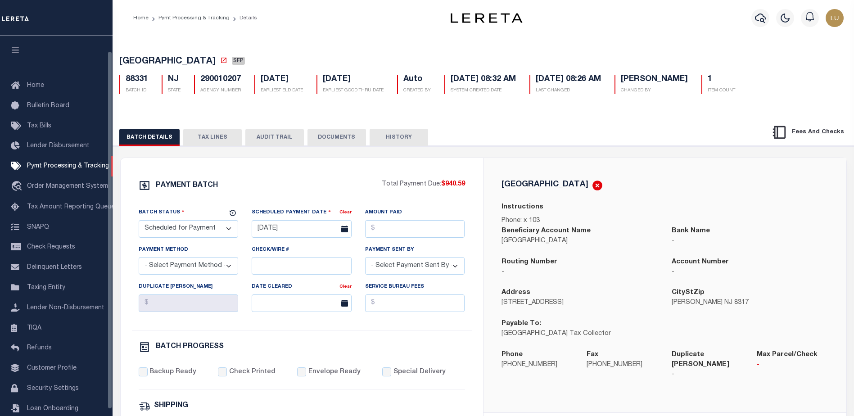
scroll to position [16, 0]
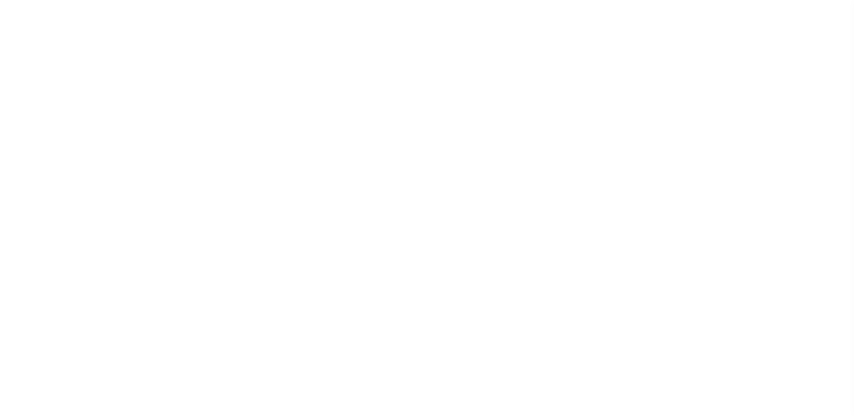
select select "SFP"
select select "70"
select select "44"
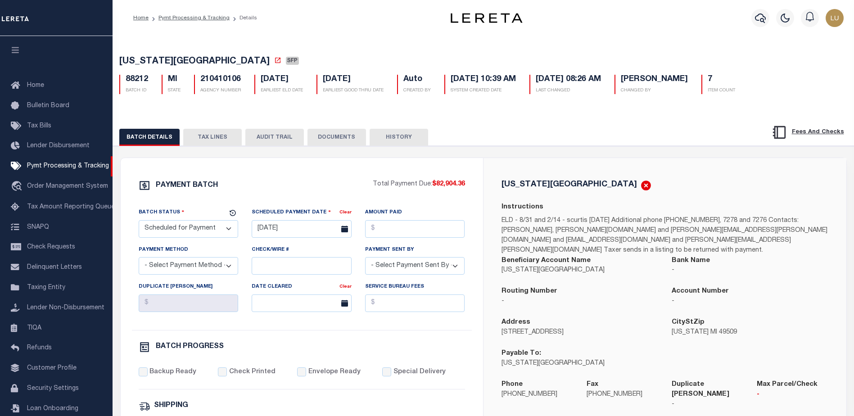
scroll to position [23, 0]
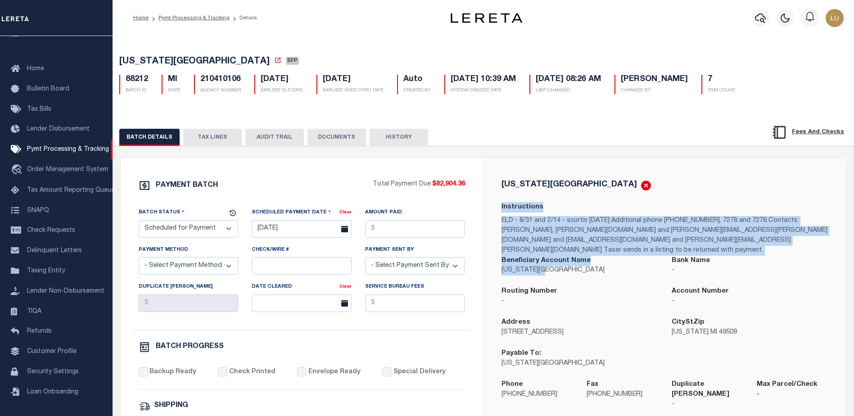
drag, startPoint x: 498, startPoint y: 210, endPoint x: 590, endPoint y: 263, distance: 105.5
click at [590, 263] on div "[US_STATE][GEOGRAPHIC_DATA] Instructions ELD - 8/31 and 2/14 - scurtis [DATE] A…" at bounding box center [664, 300] width 341 height 240
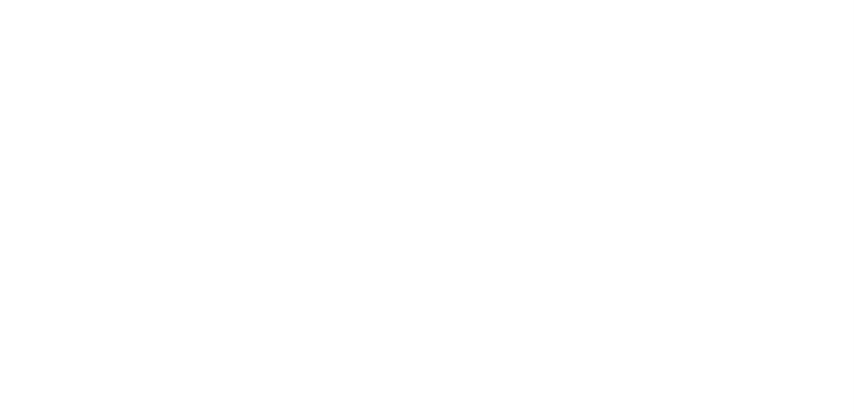
select select "SFP"
select select "70"
select select "1"
select select "60"
select select "44"
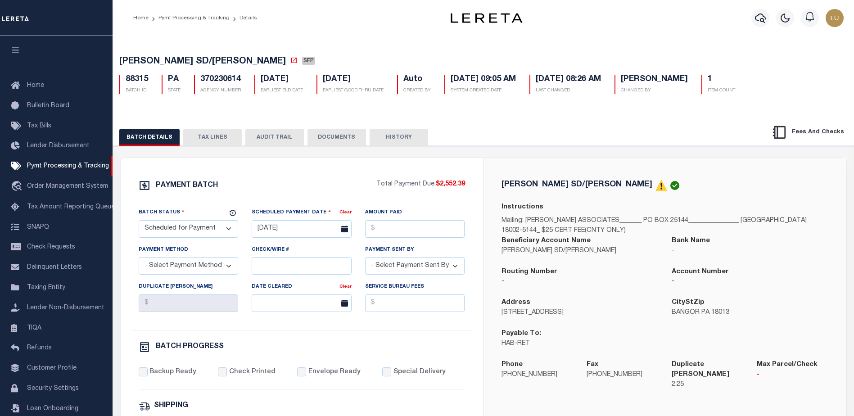
scroll to position [16, 0]
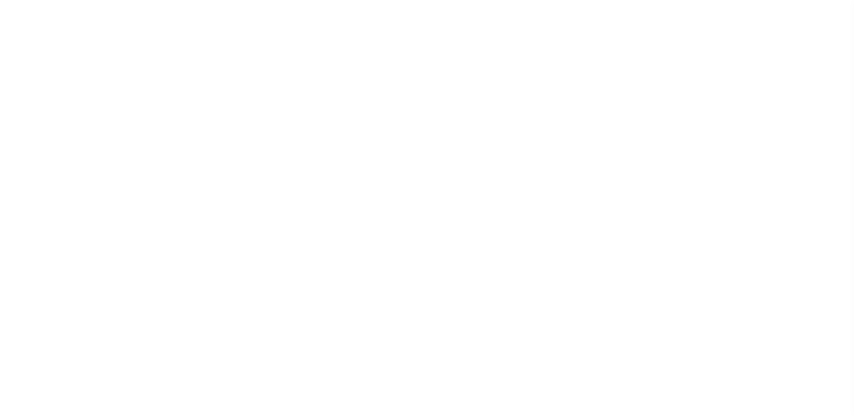
select select "SFP"
select select "36"
select select "72"
select select "60"
select select "44"
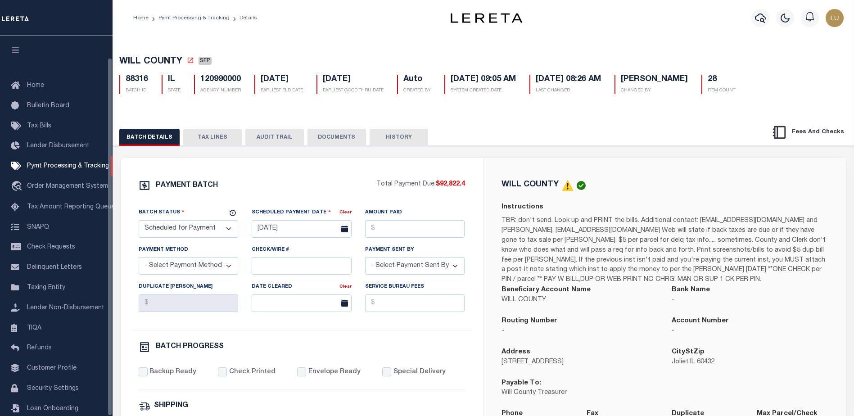
scroll to position [23, 0]
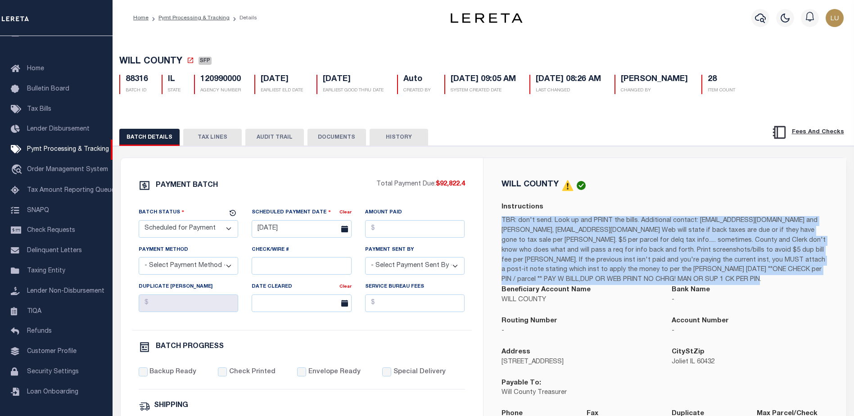
drag, startPoint x: 634, startPoint y: 280, endPoint x: 504, endPoint y: 217, distance: 144.4
click at [502, 220] on p "TBR: don't send. Look up and PRINT the bills. Additional contact: cdconstien@wi…" at bounding box center [665, 250] width 327 height 69
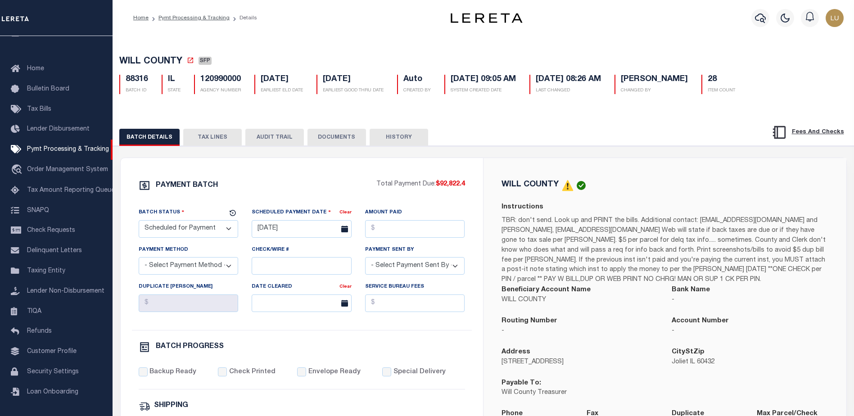
click at [511, 198] on div "WILL COUNTY Instructions Beneficiary Account Name WILL COUNTY Bank Name - Routi…" at bounding box center [664, 315] width 341 height 270
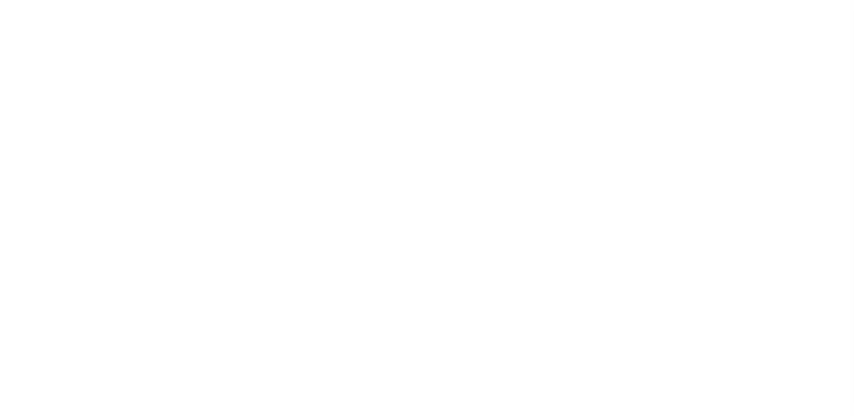
select select "SFP"
select select "73"
select select "1"
select select "39"
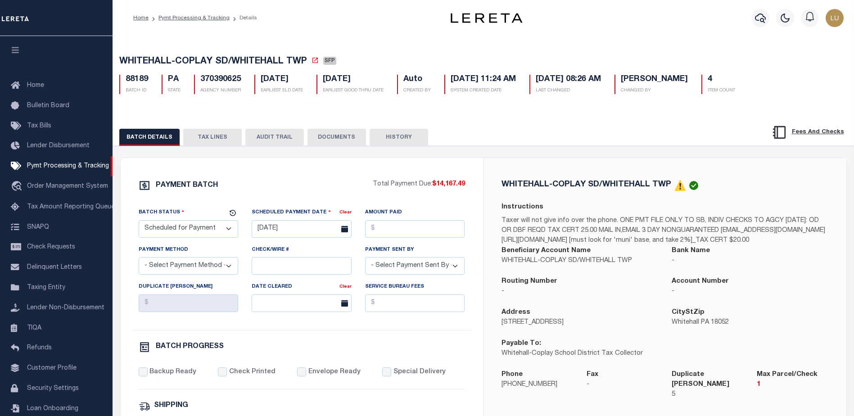
scroll to position [23, 0]
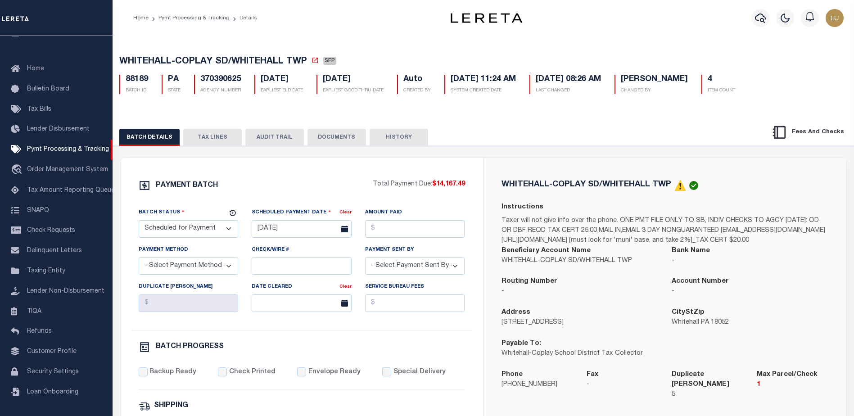
drag, startPoint x: 639, startPoint y: 265, endPoint x: 485, endPoint y: 220, distance: 159.9
click at [486, 221] on div "WHITEHALL-COPLAY SD/WHITEHALL TWP Instructions Taxer will not give info over th…" at bounding box center [665, 295] width 363 height 275
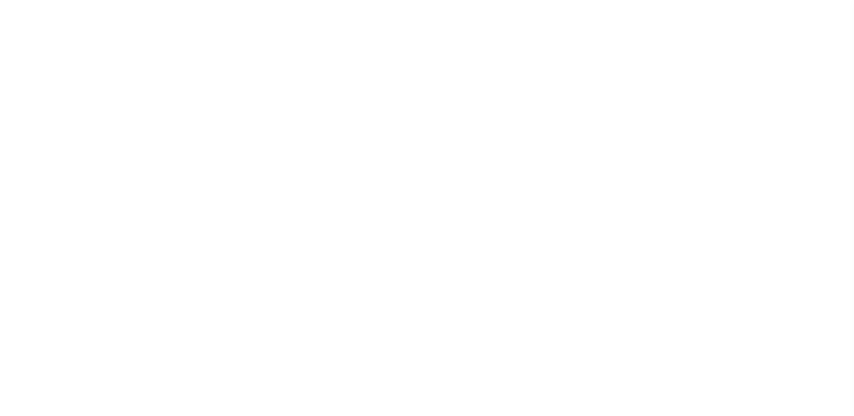
select select "SFP"
select select "72"
select select "1"
select select "44"
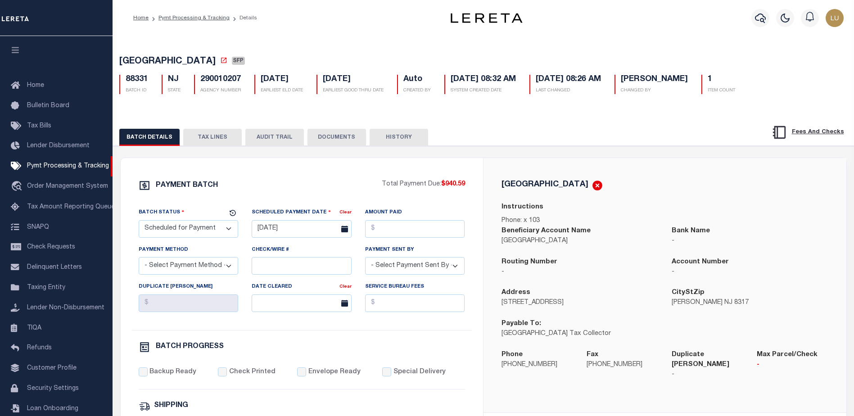
scroll to position [16, 0]
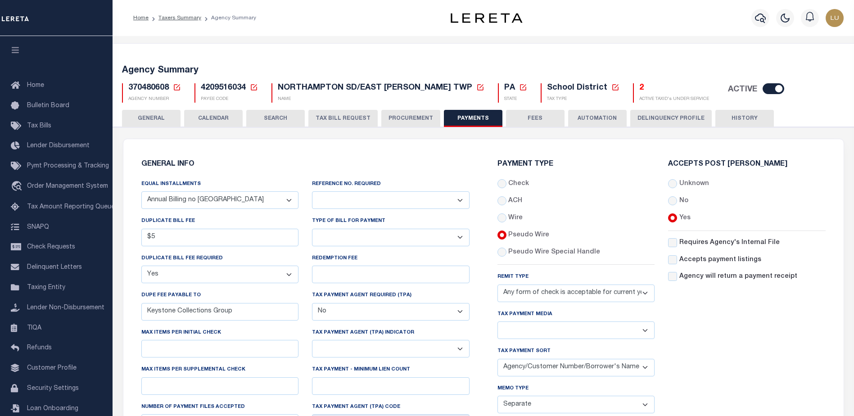
select select "67"
select select "true"
select select "false"
select select "73"
select select "53"
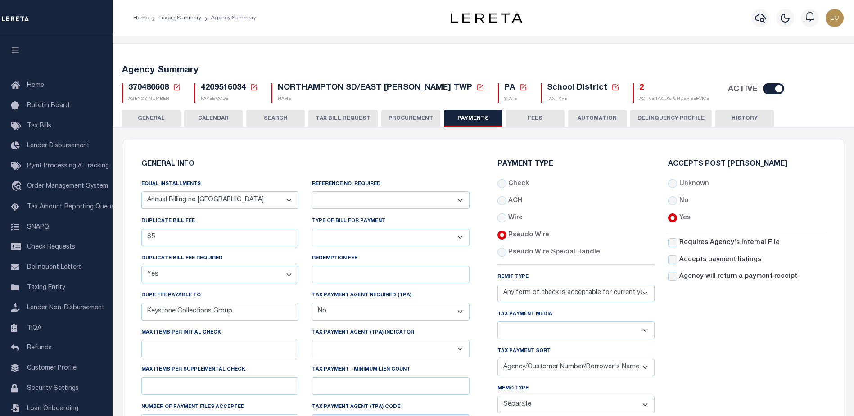
select select "60"
select select "67"
select select "true"
select select "false"
select select "73"
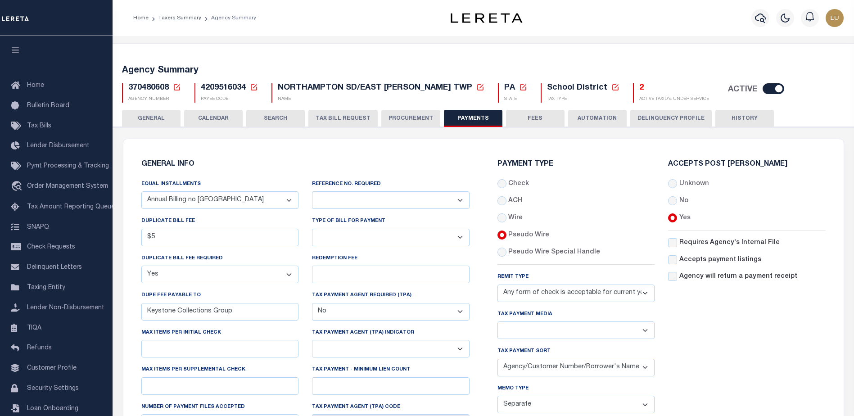
select select "53"
select select "60"
click at [150, 88] on span "370480608" at bounding box center [148, 88] width 41 height 8
copy span "370480608"
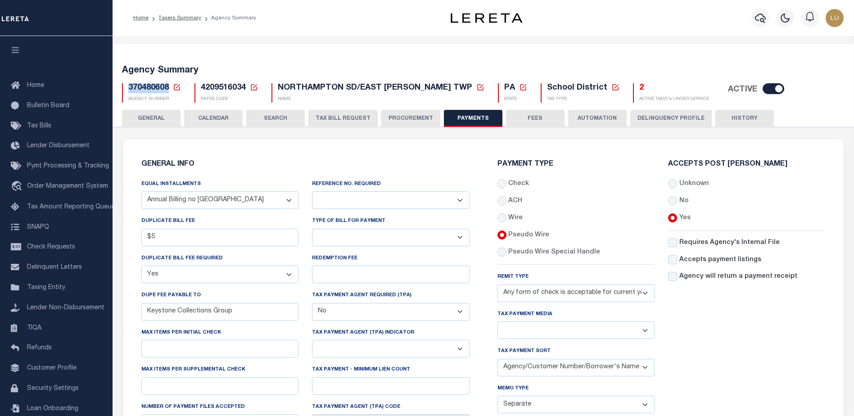
click at [354, 196] on select "Yes No" at bounding box center [391, 200] width 158 height 18
drag, startPoint x: 381, startPoint y: 186, endPoint x: 313, endPoint y: 182, distance: 68.1
click at [313, 182] on div "Reference No. Required Yes No" at bounding box center [391, 194] width 158 height 30
click at [456, 200] on select "Yes No" at bounding box center [391, 200] width 158 height 18
click at [417, 199] on select "Yes No" at bounding box center [391, 200] width 158 height 18
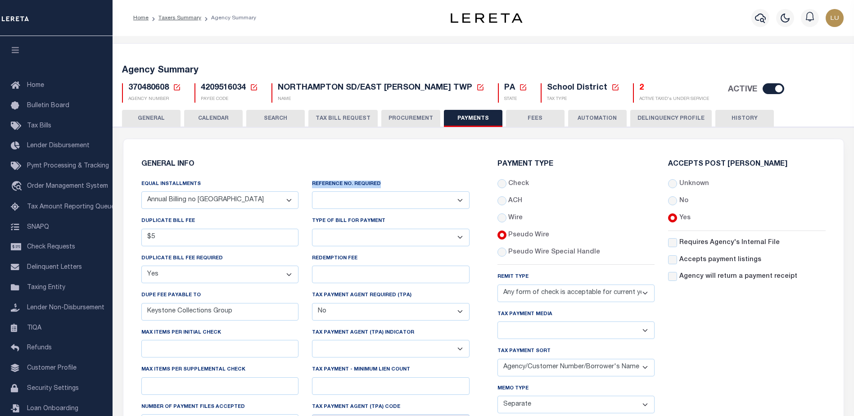
click at [421, 200] on select "Yes No" at bounding box center [391, 200] width 158 height 18
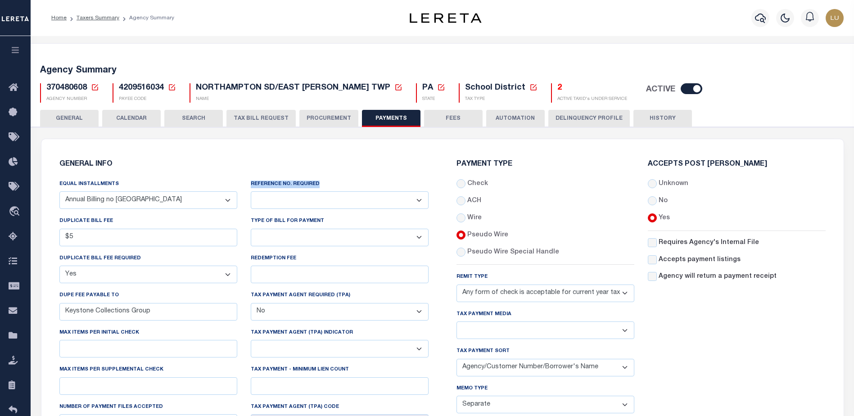
drag, startPoint x: 700, startPoint y: 10, endPoint x: 682, endPoint y: 6, distance: 18.0
click at [700, 10] on div "Profile Sign out" at bounding box center [680, 18] width 335 height 32
